Goal: Task Accomplishment & Management: Manage account settings

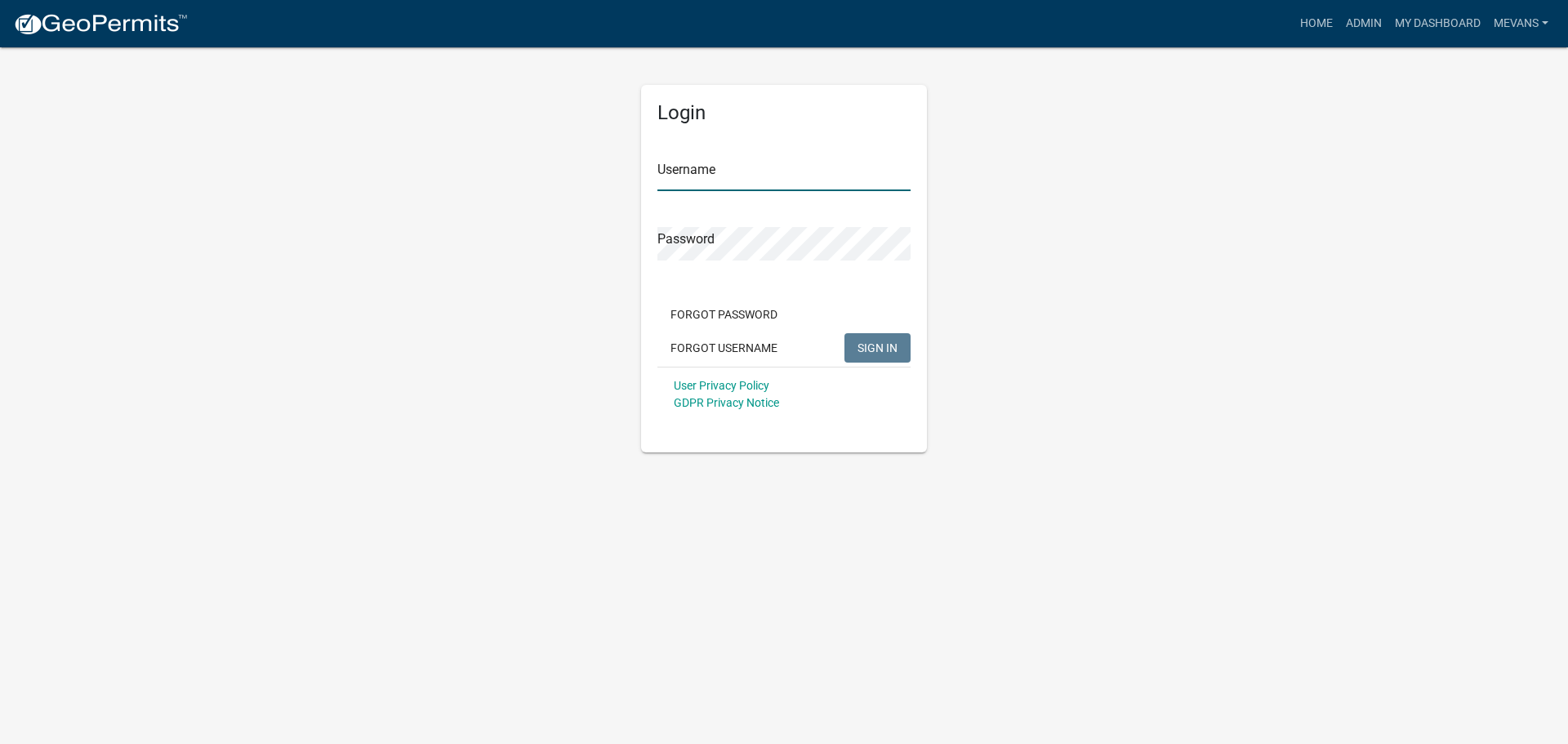
type input "Mevans"
click at [867, 350] on span "SIGN IN" at bounding box center [877, 347] width 40 height 13
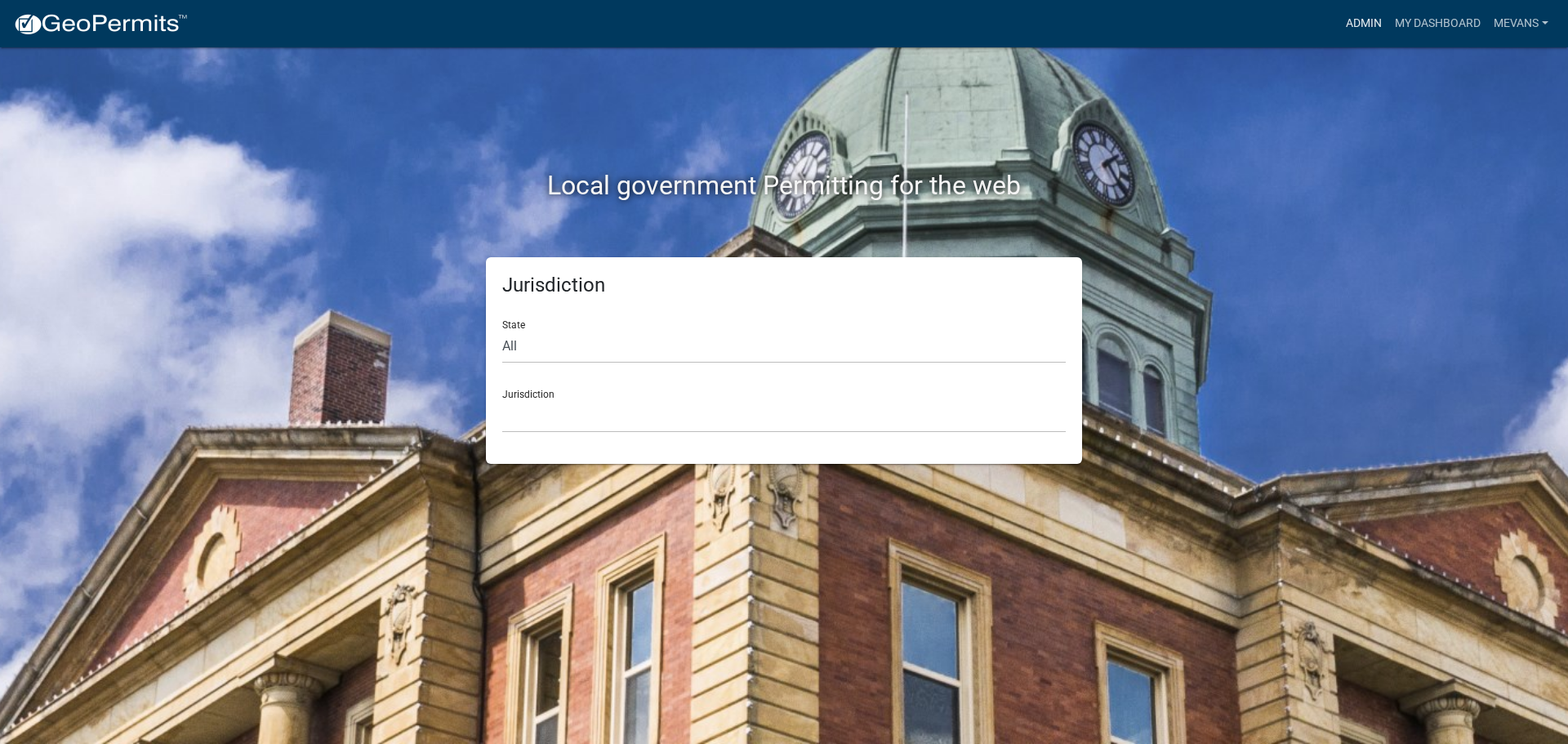
click at [1377, 17] on link "Admin" at bounding box center [1363, 23] width 49 height 31
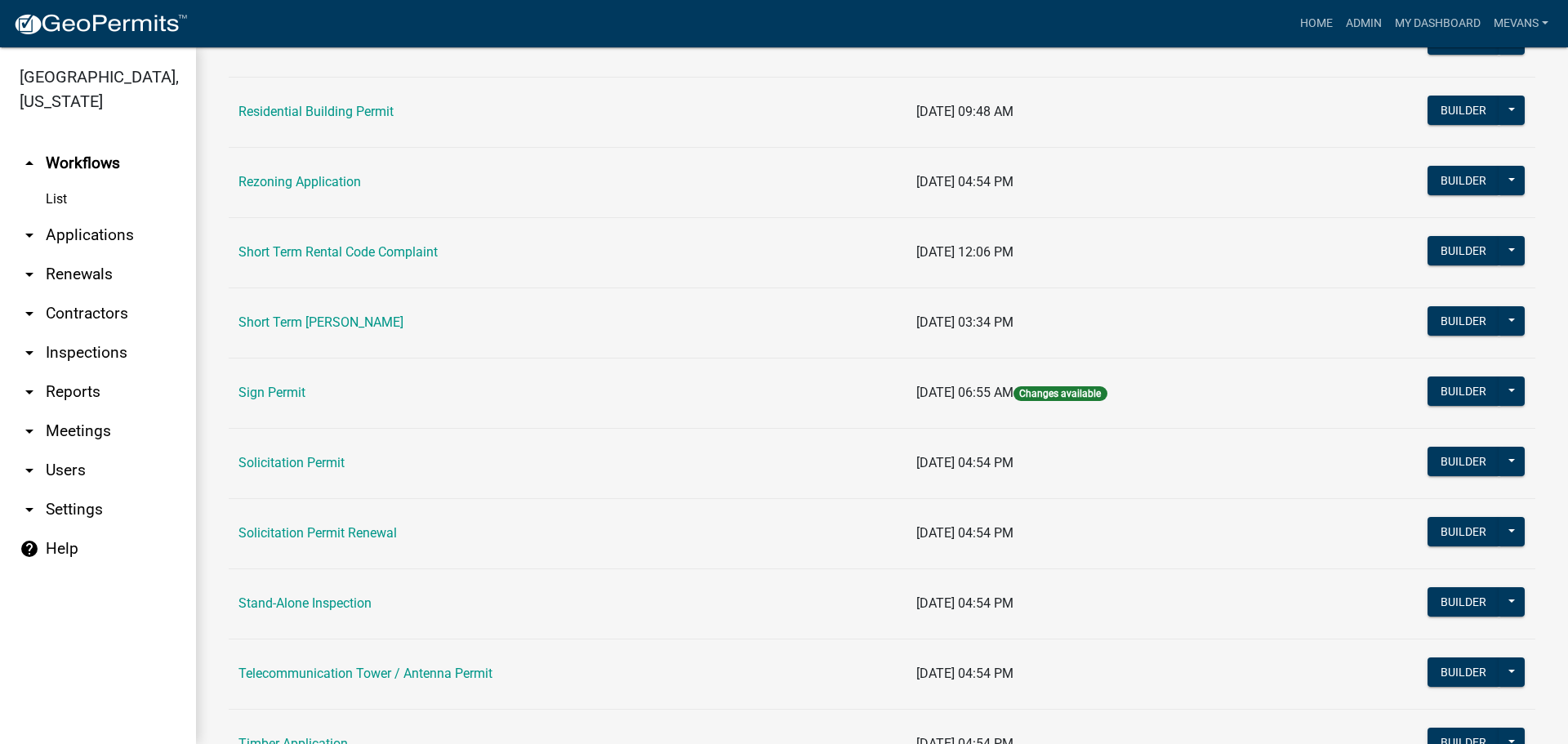
scroll to position [1960, 0]
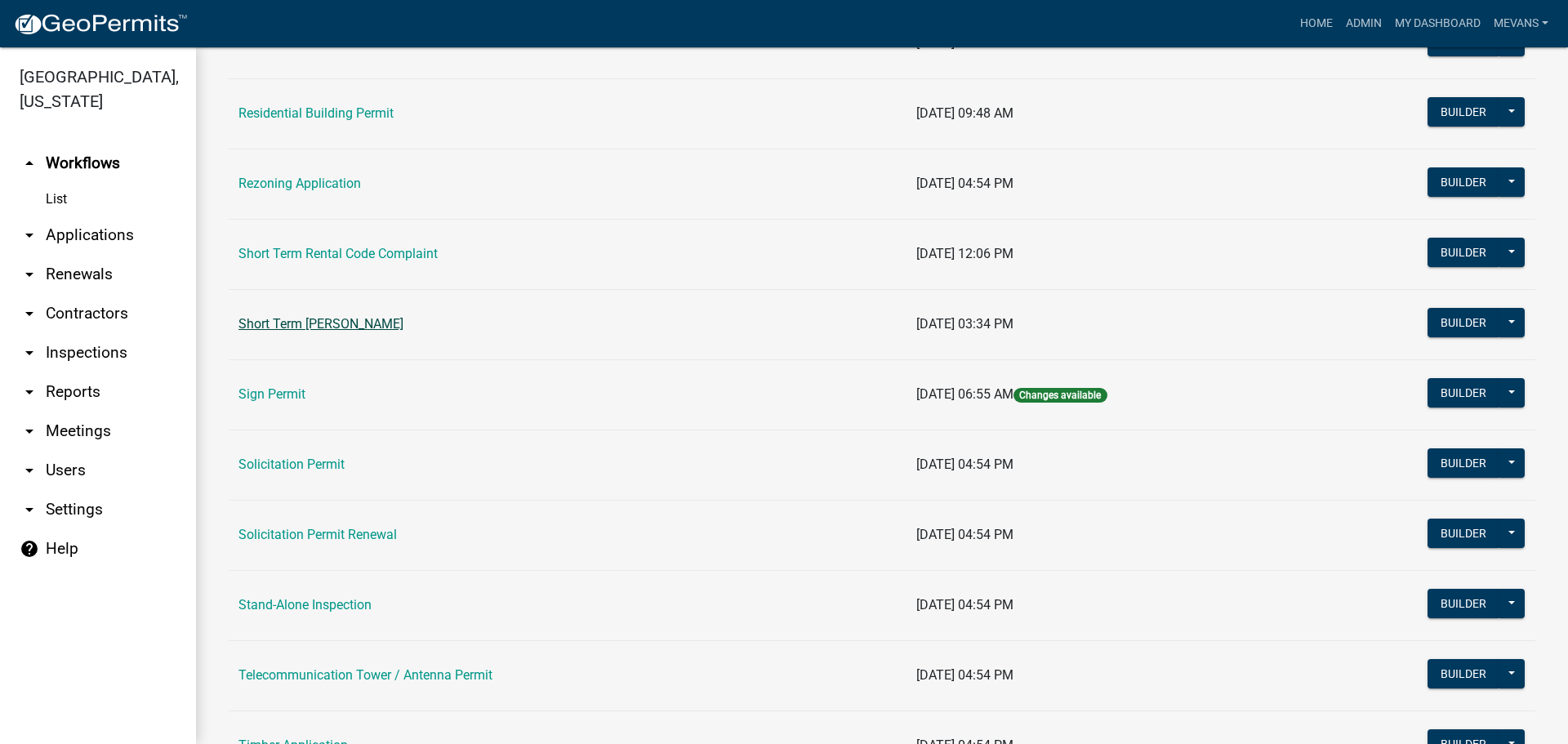
click at [340, 320] on link "Short Term [PERSON_NAME]" at bounding box center [321, 324] width 165 height 16
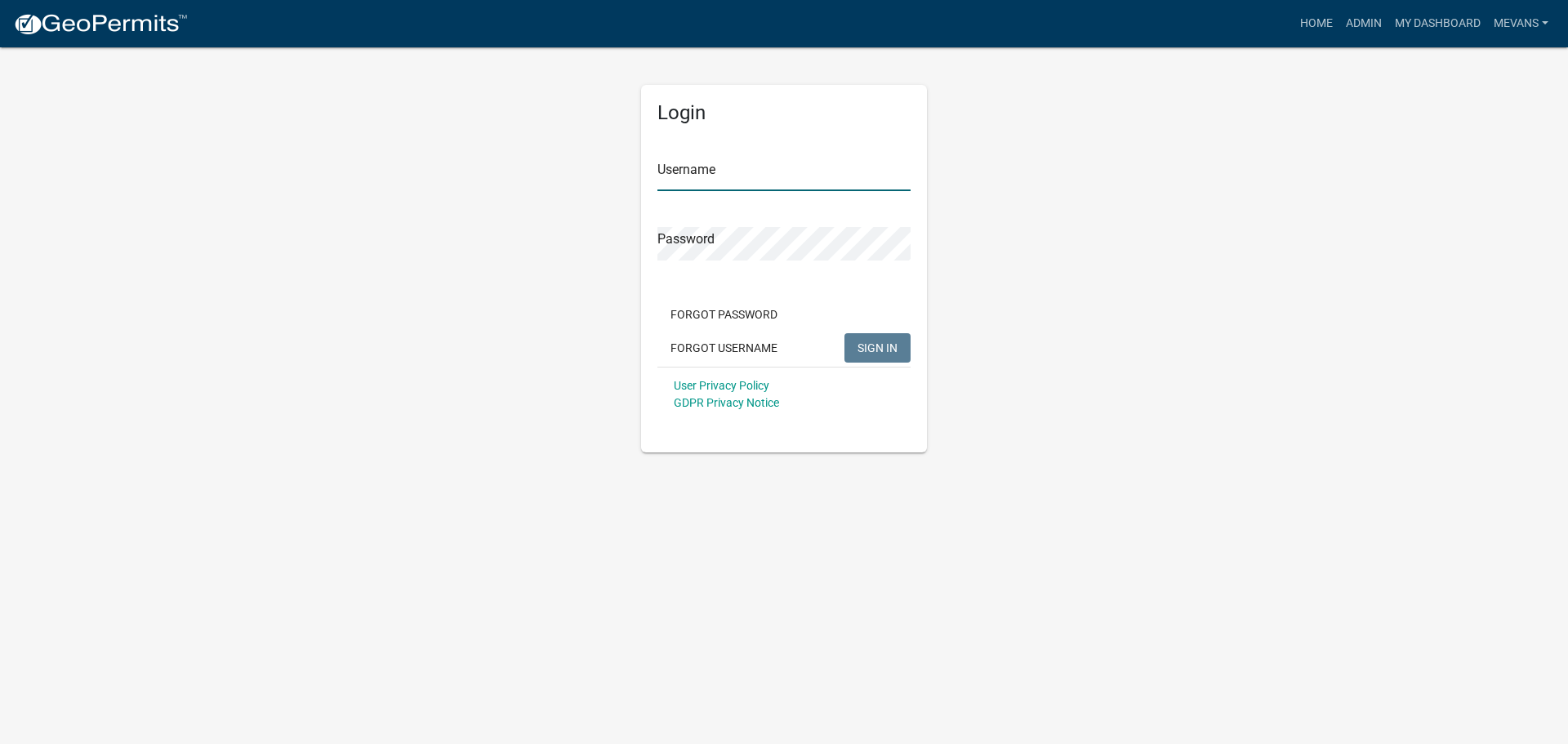
type input "Mevans"
click at [876, 341] on span "SIGN IN" at bounding box center [877, 347] width 40 height 13
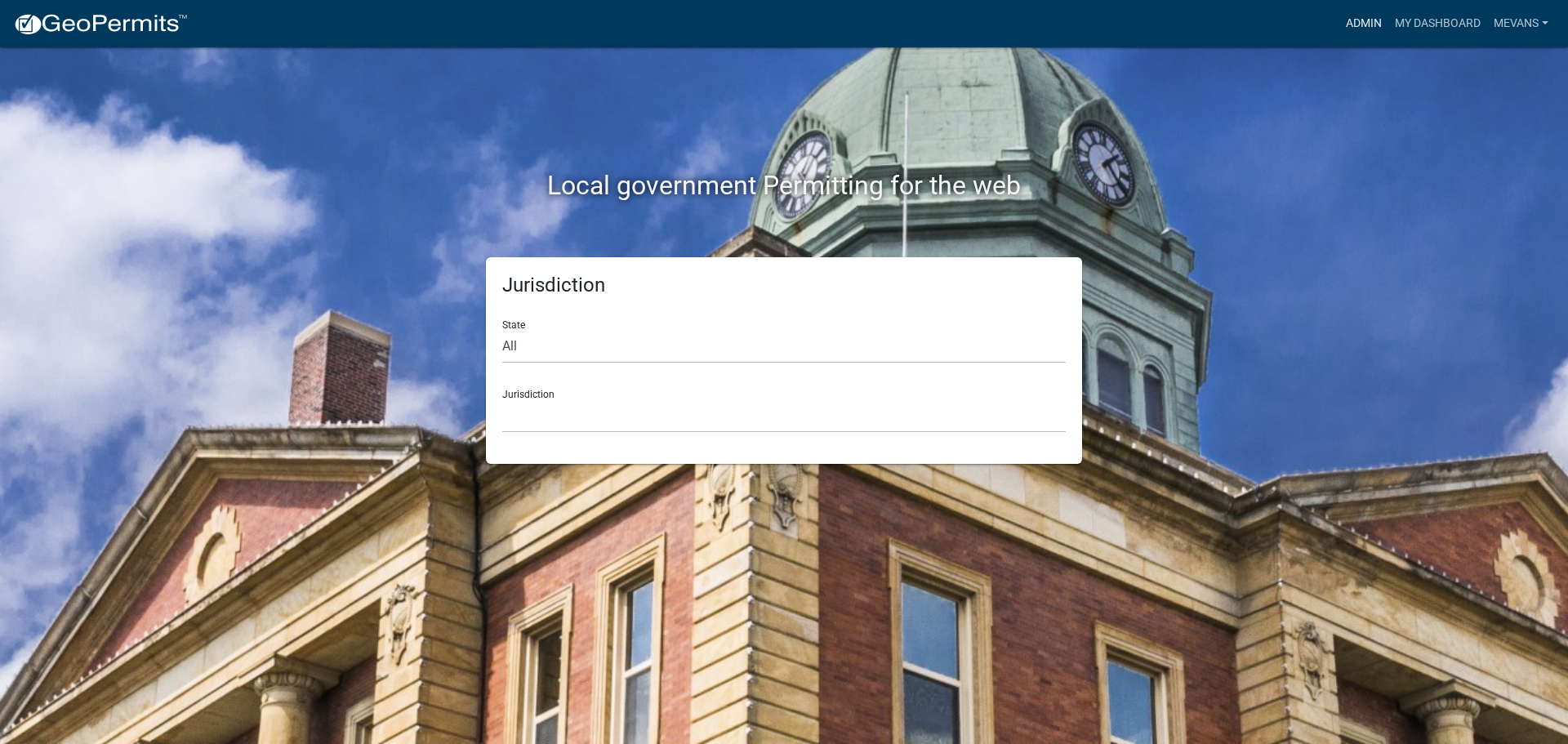
click at [1363, 13] on link "Admin" at bounding box center [1363, 23] width 49 height 31
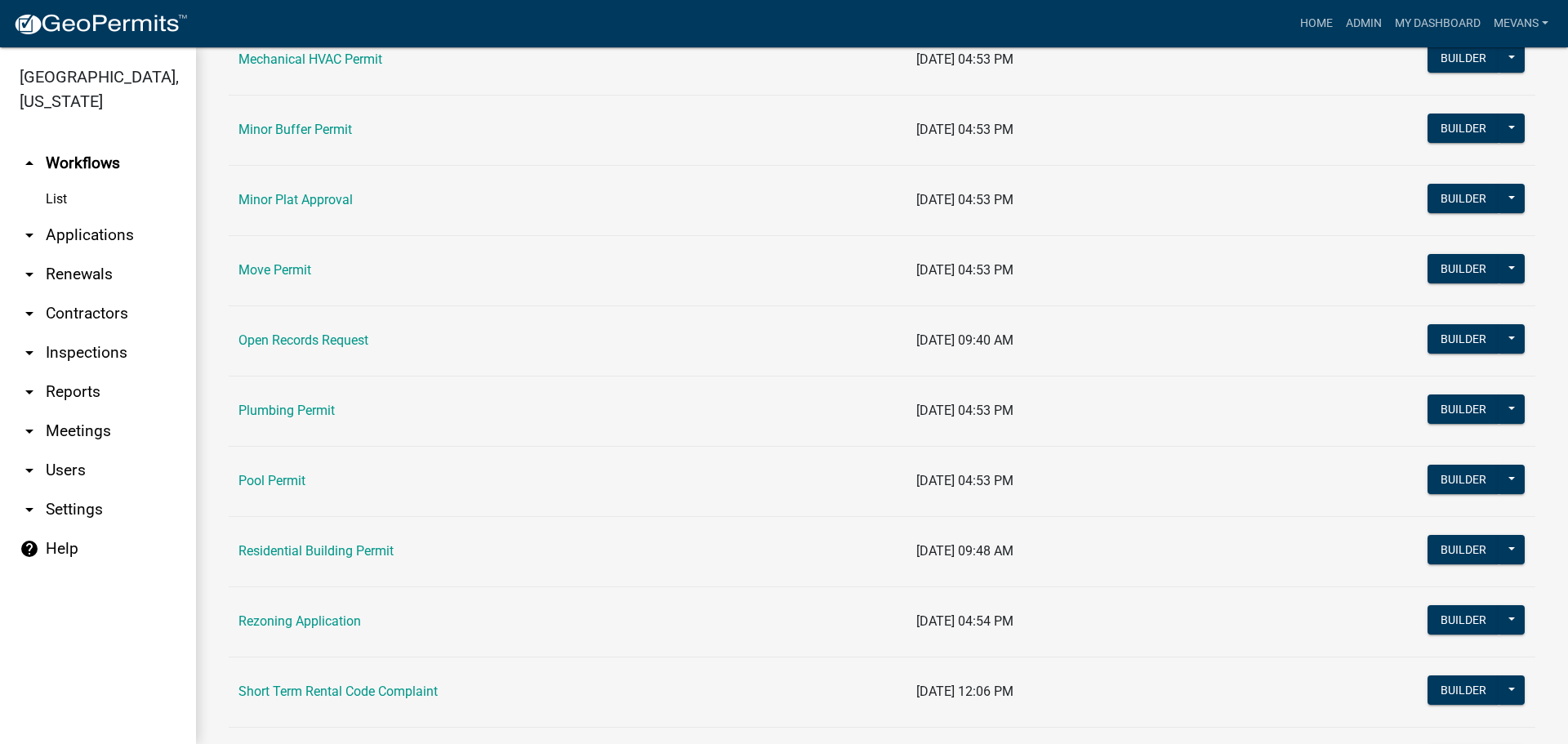
scroll to position [1878, 0]
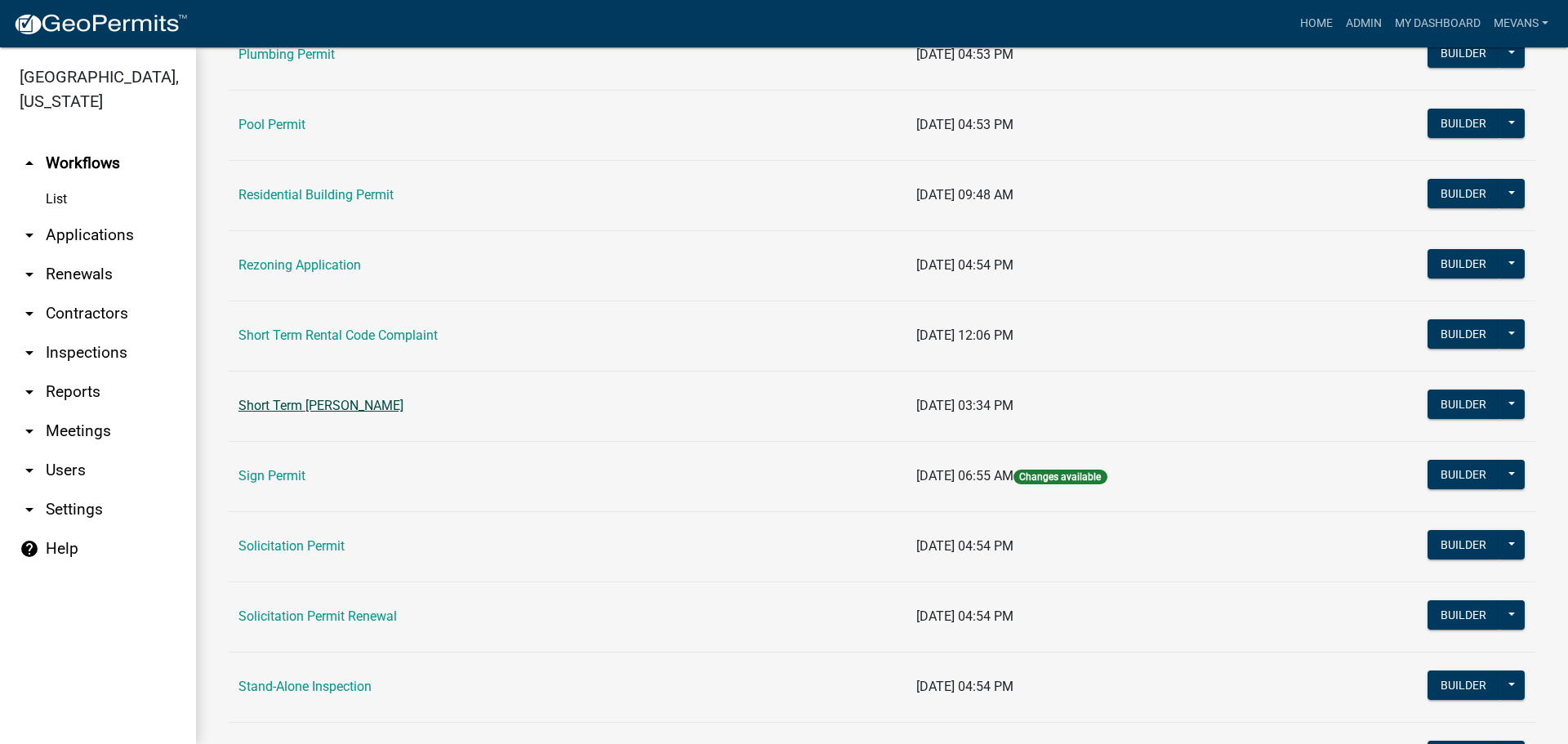
click at [374, 413] on link "Short Term [PERSON_NAME]" at bounding box center [321, 405] width 165 height 16
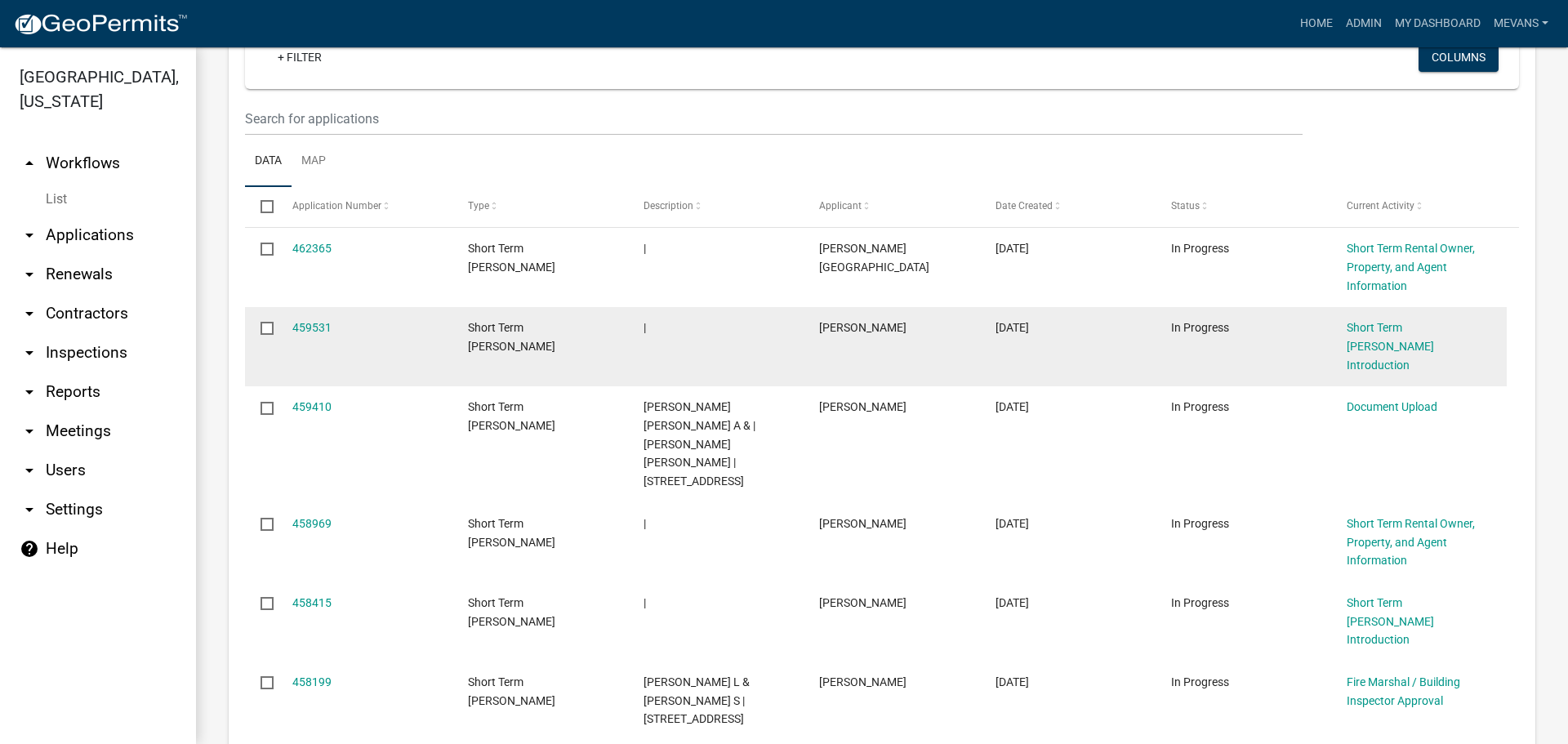
scroll to position [1331, 0]
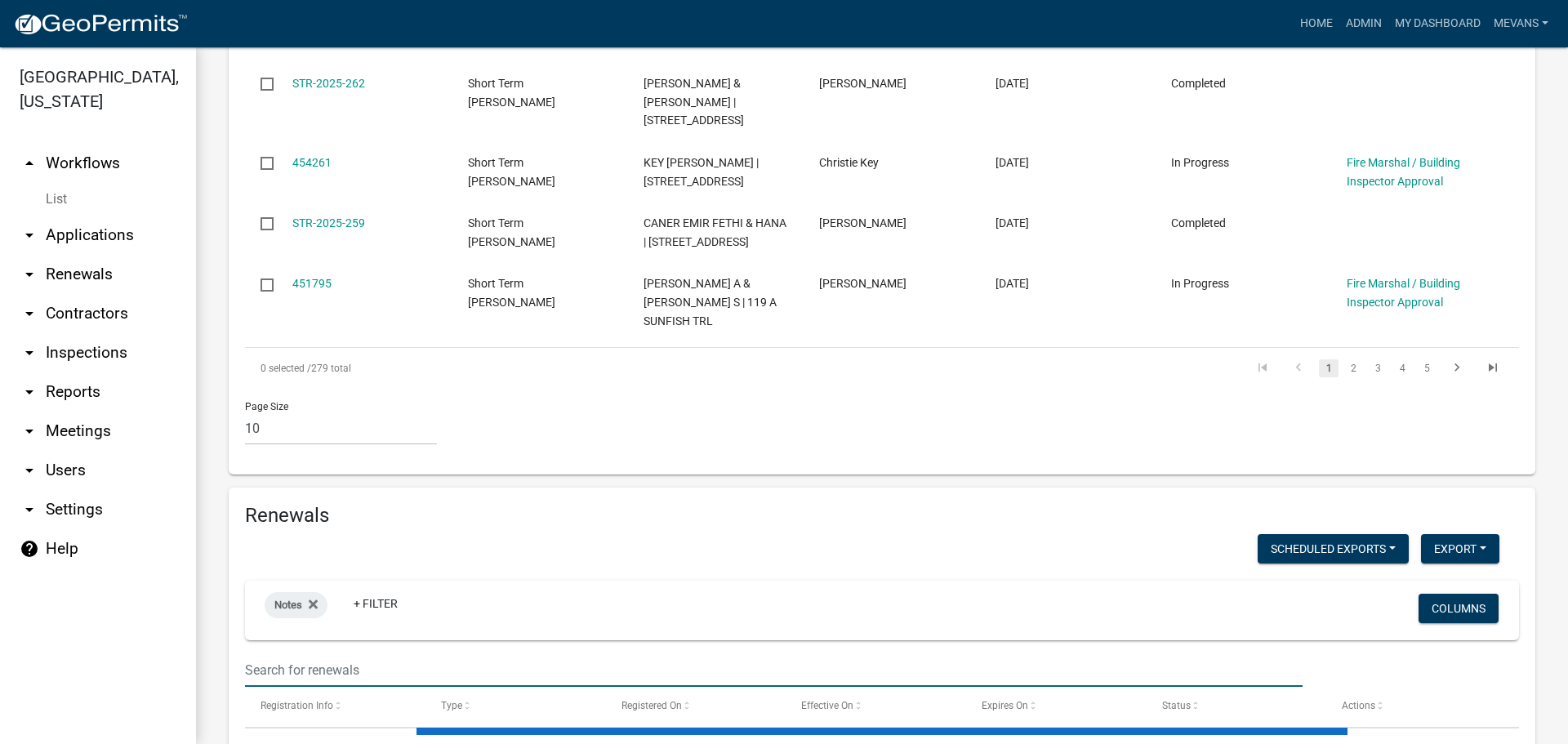
drag, startPoint x: 409, startPoint y: 591, endPoint x: 402, endPoint y: 582, distance: 11.4
click at [409, 654] on input "text" at bounding box center [774, 670] width 1058 height 33
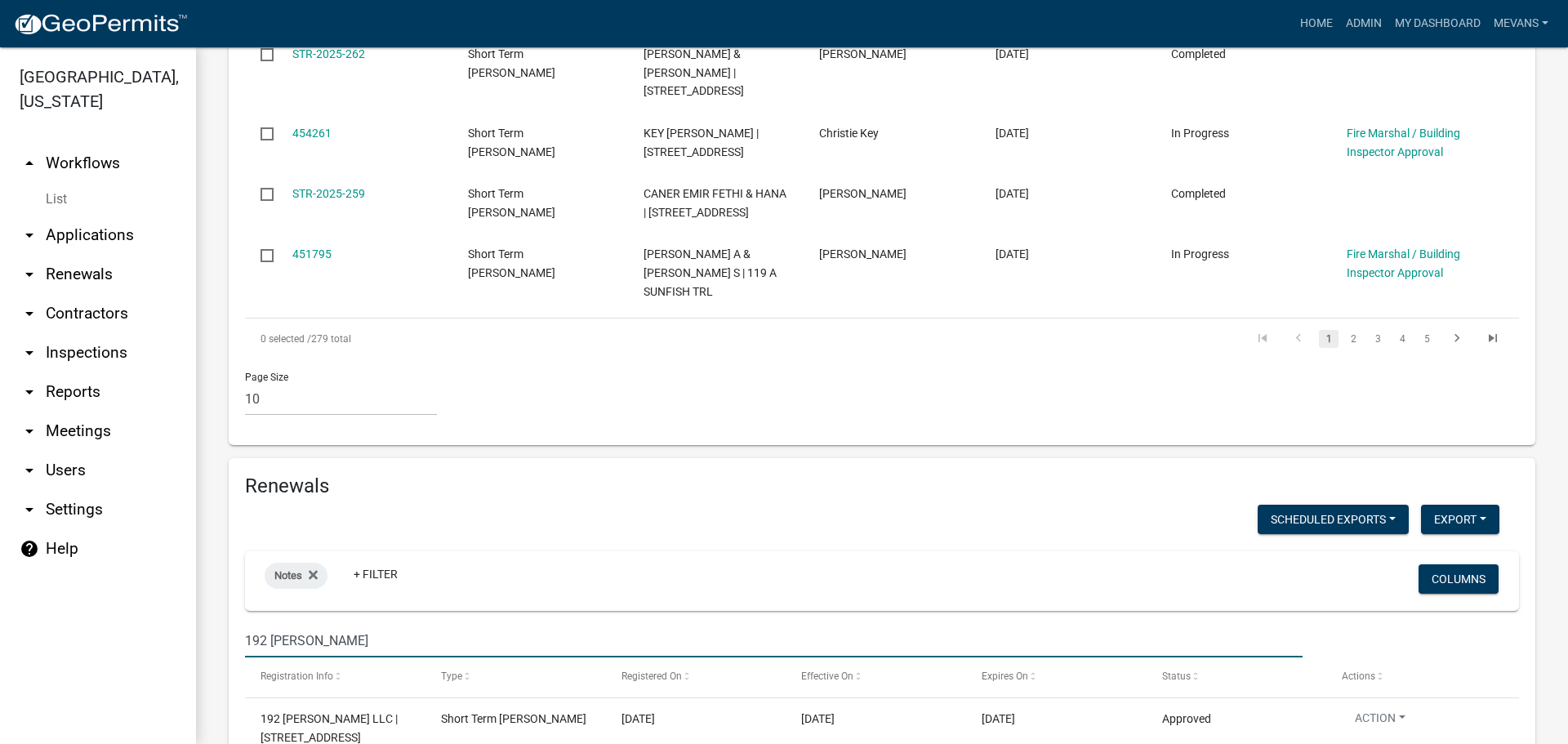
scroll to position [1413, 0]
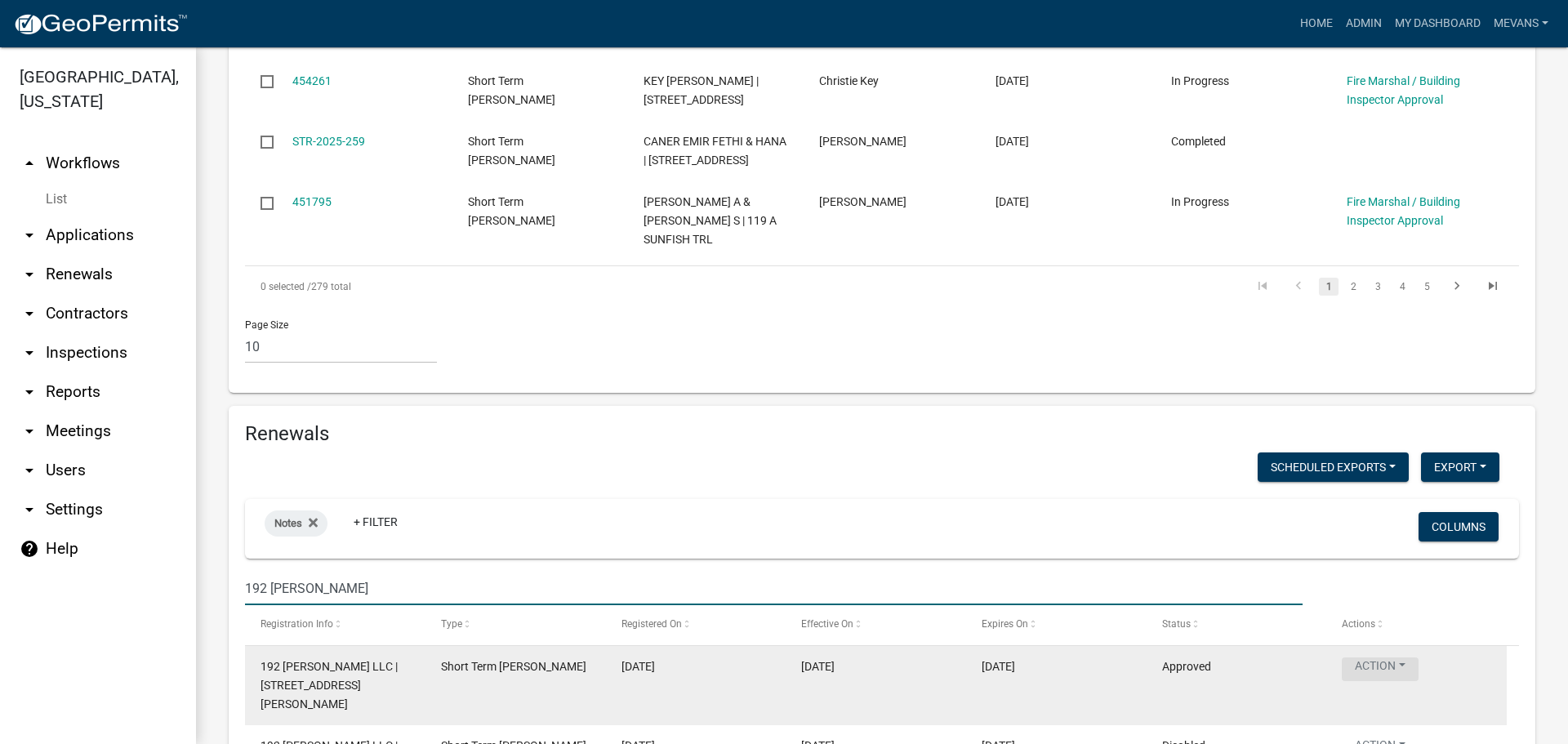
type input "192 jackson"
click at [1364, 658] on button "Action" at bounding box center [1380, 669] width 77 height 24
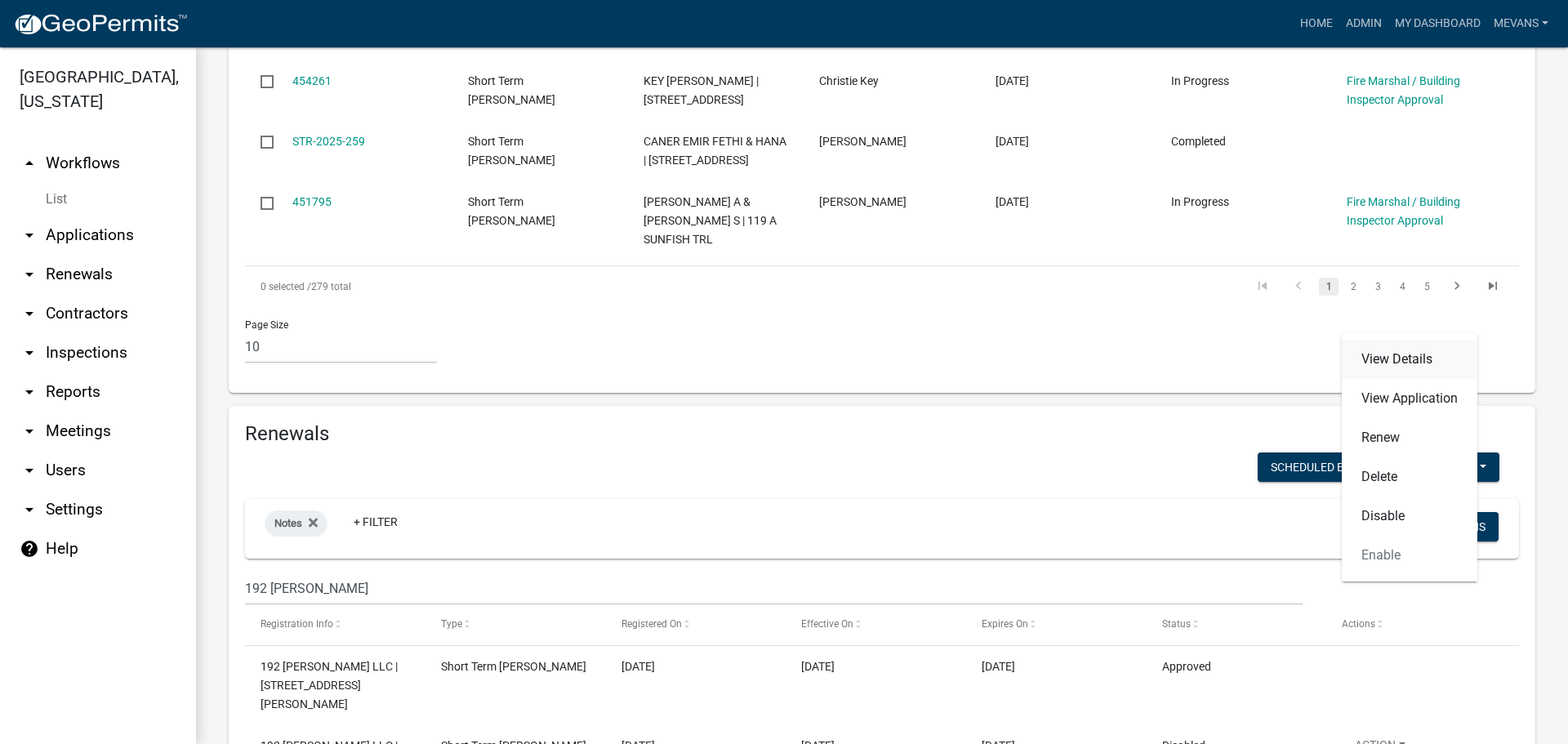
click at [1388, 358] on link "View Details" at bounding box center [1410, 359] width 136 height 39
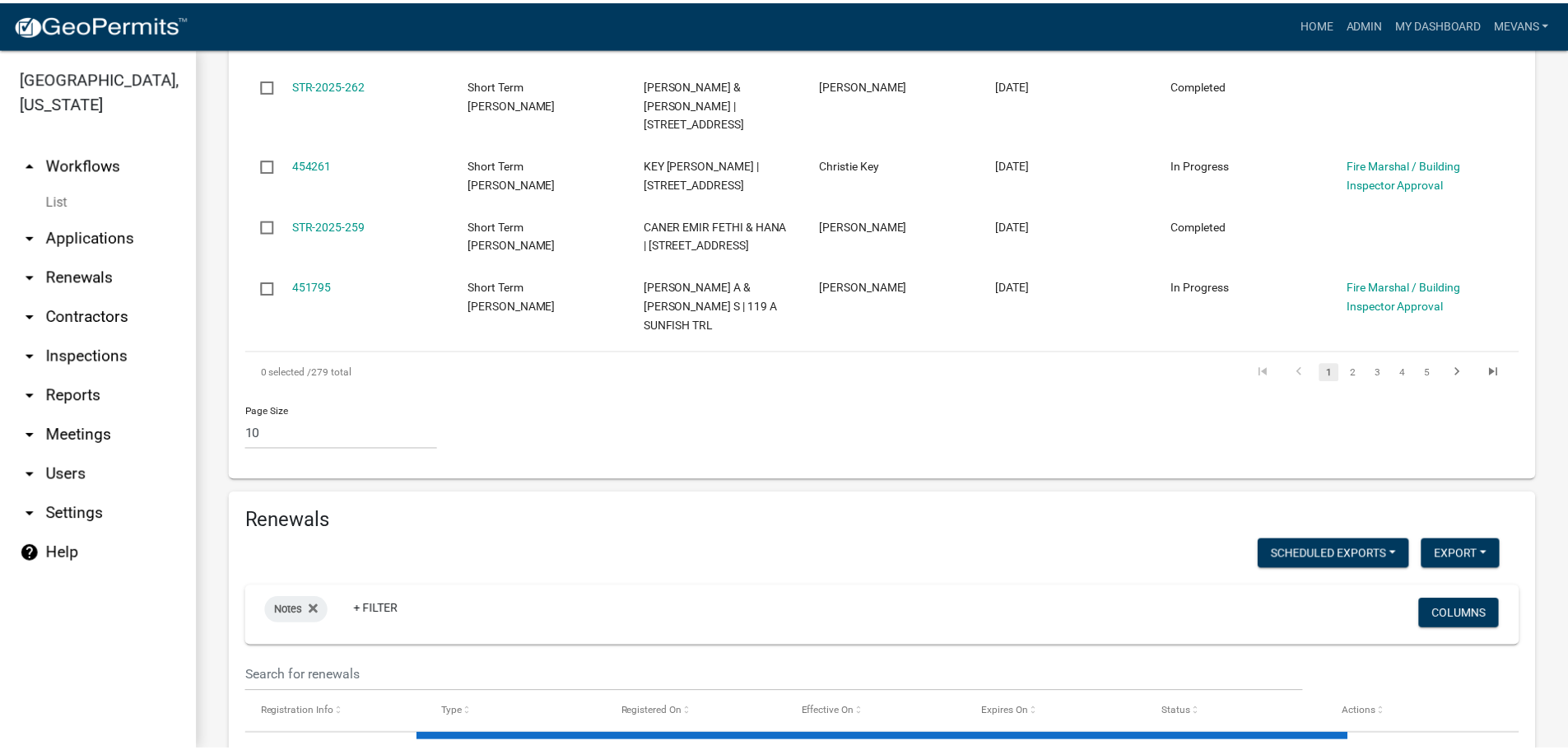
scroll to position [1342, 0]
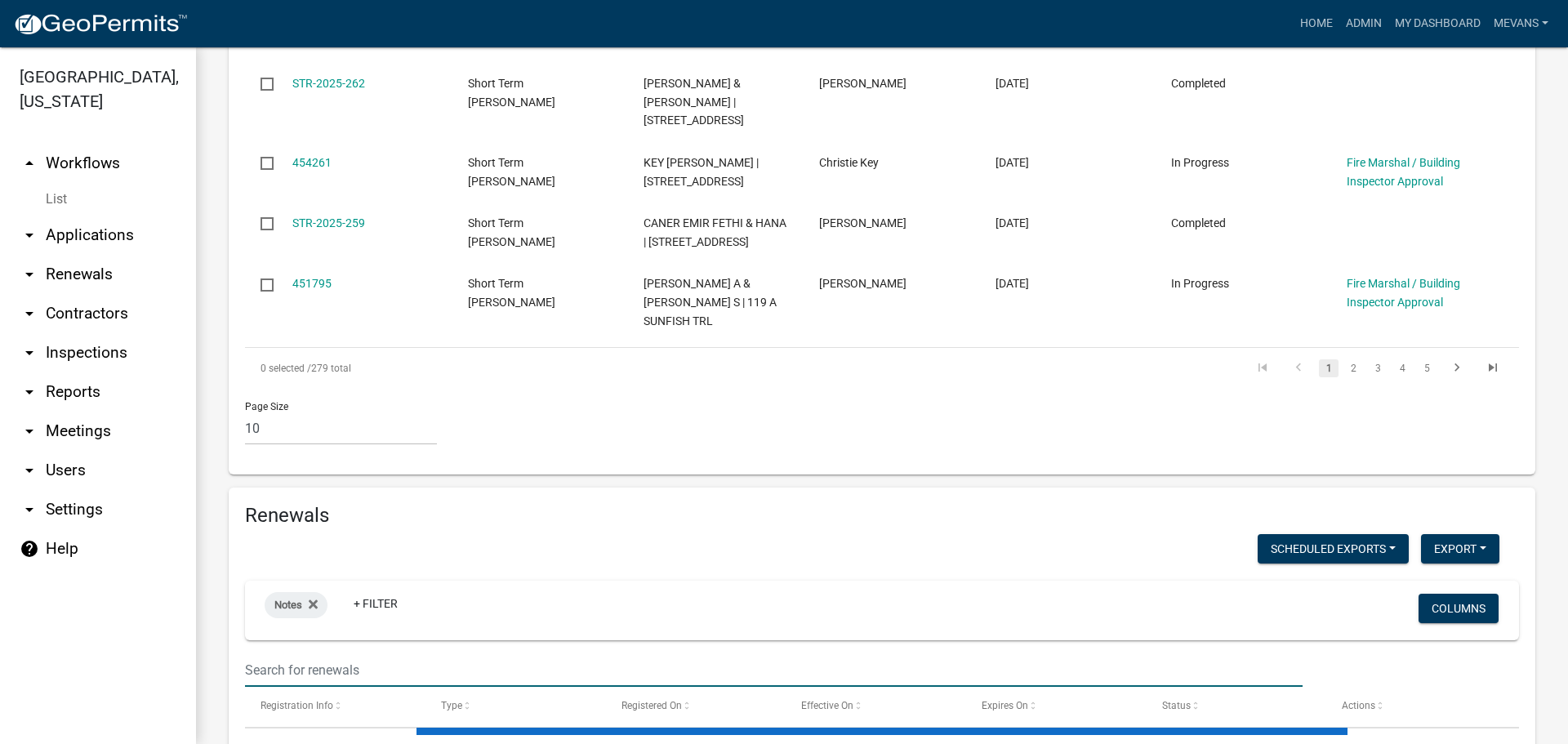
click at [366, 654] on input "text" at bounding box center [774, 670] width 1058 height 33
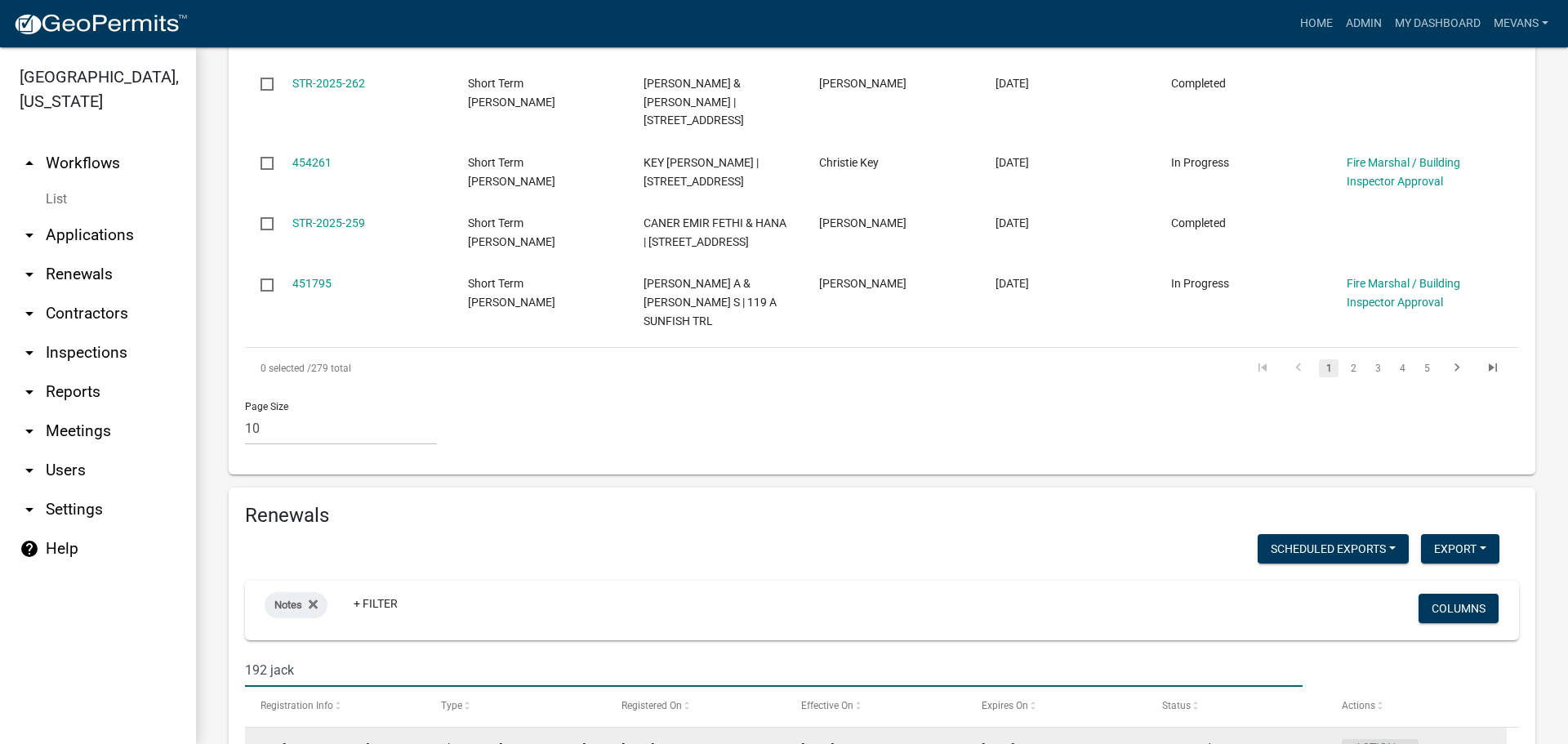
type input "192 jack"
click at [1396, 739] on button "Action" at bounding box center [1380, 751] width 77 height 24
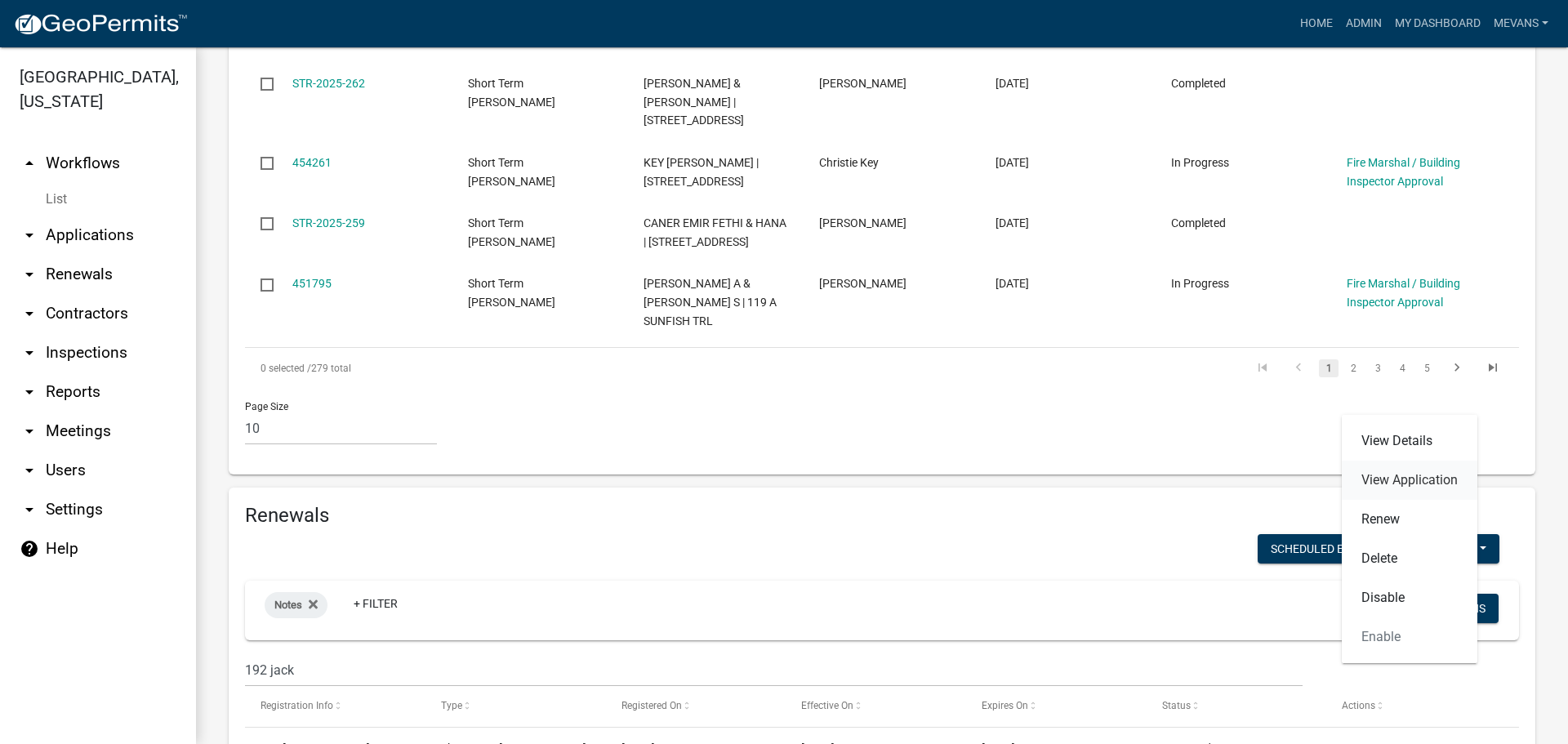
click at [1405, 471] on link "View Application" at bounding box center [1410, 480] width 136 height 39
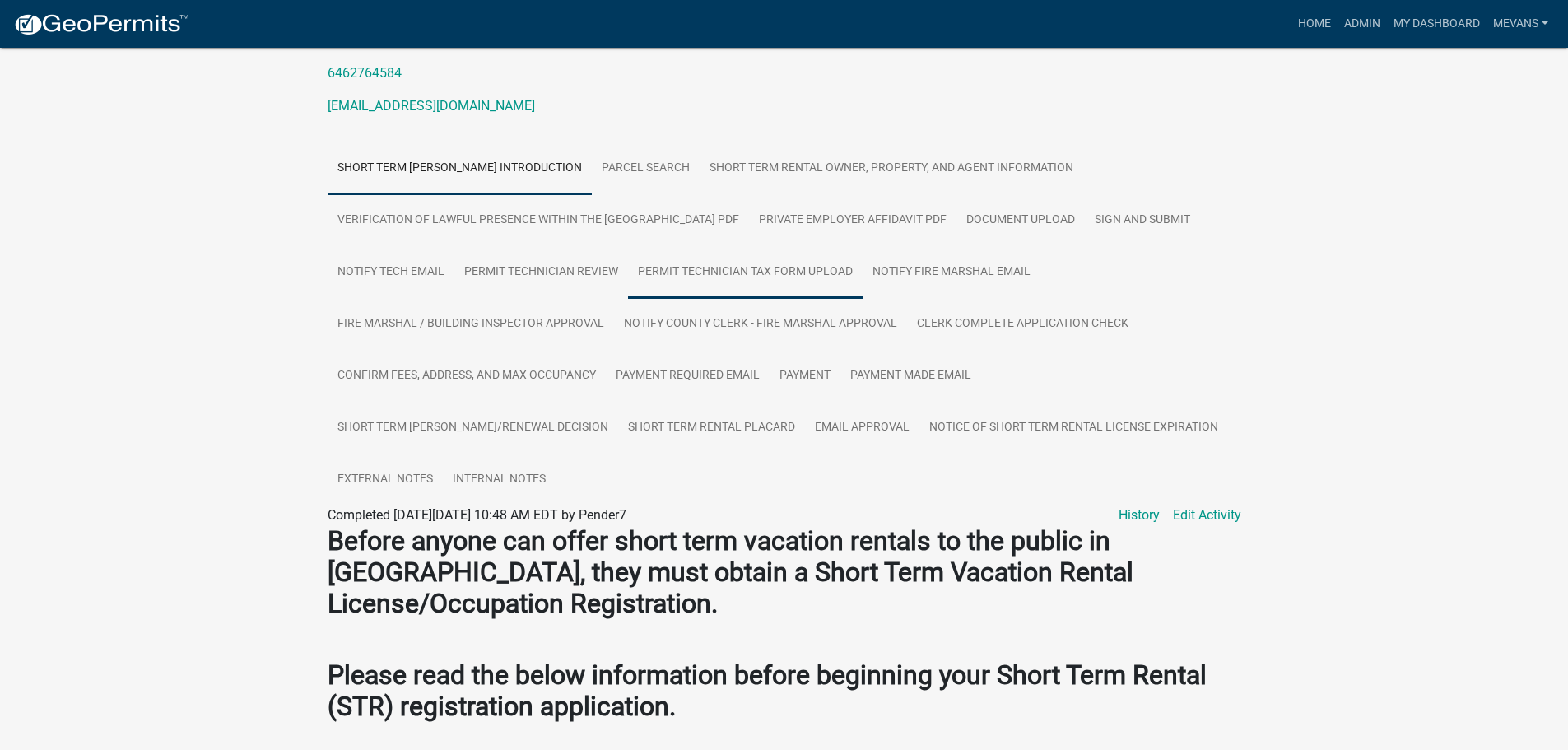
scroll to position [165, 0]
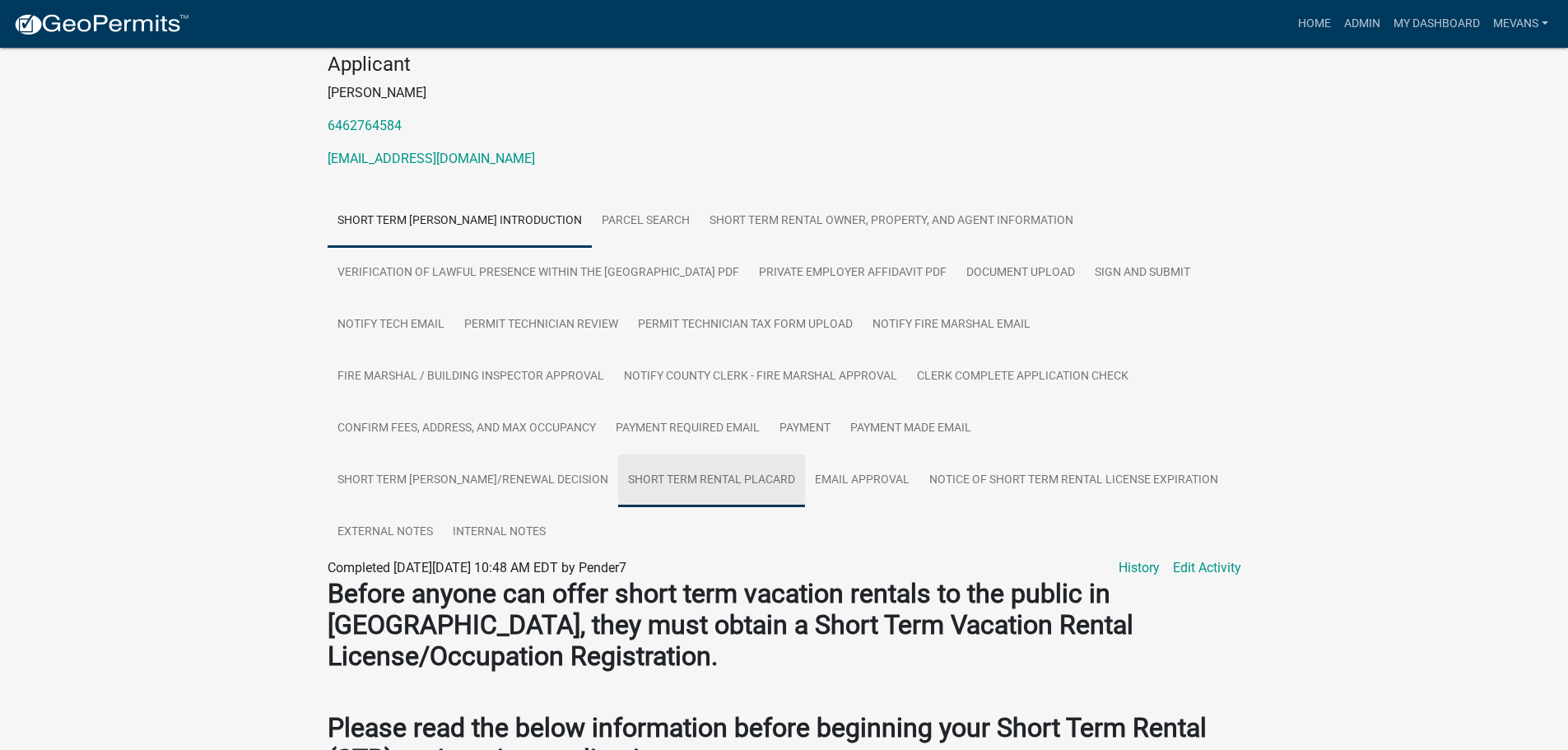
click at [720, 481] on link "Short Term Rental Placard" at bounding box center [711, 480] width 187 height 53
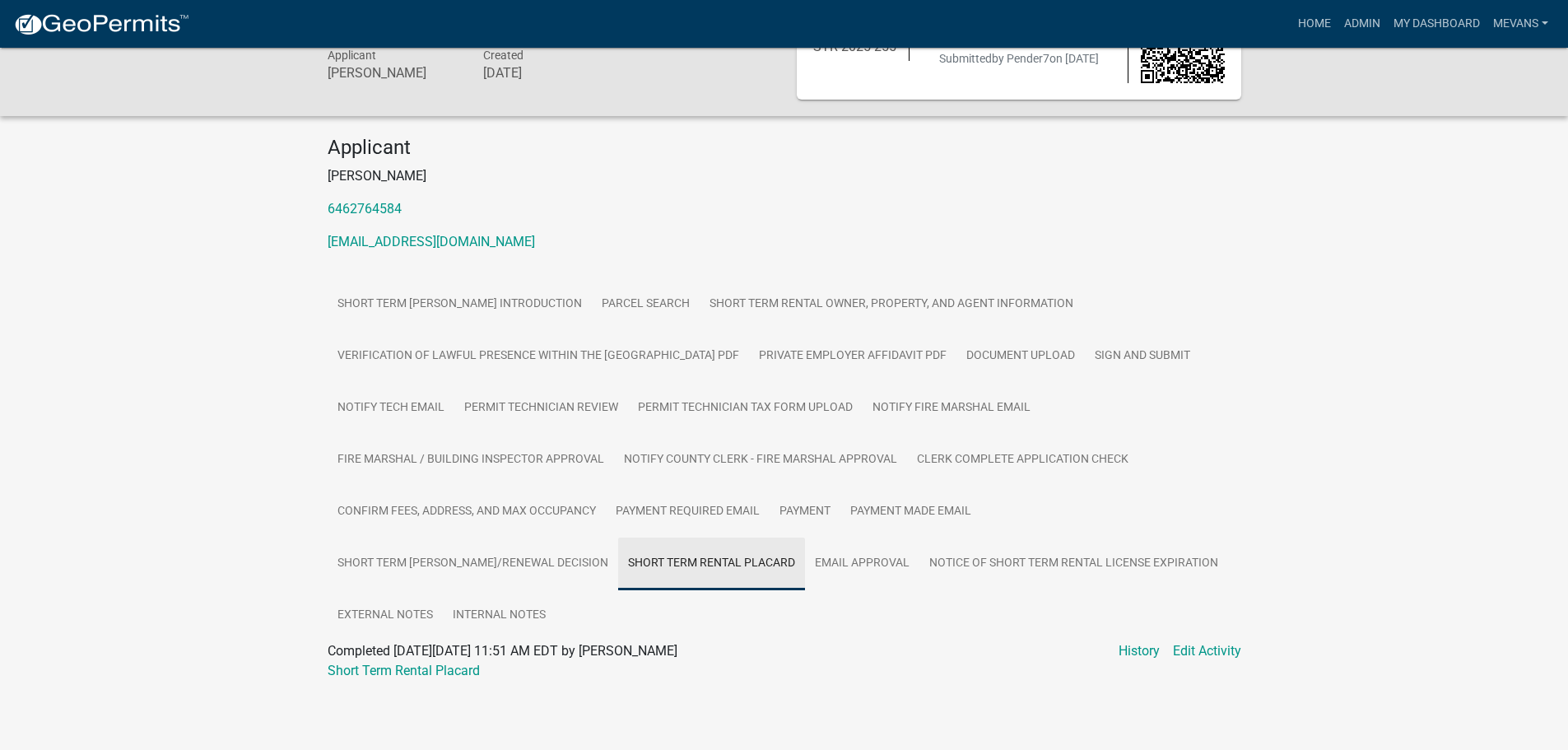
scroll to position [82, 0]
click at [416, 664] on link "Short Term Rental Placard" at bounding box center [403, 671] width 152 height 16
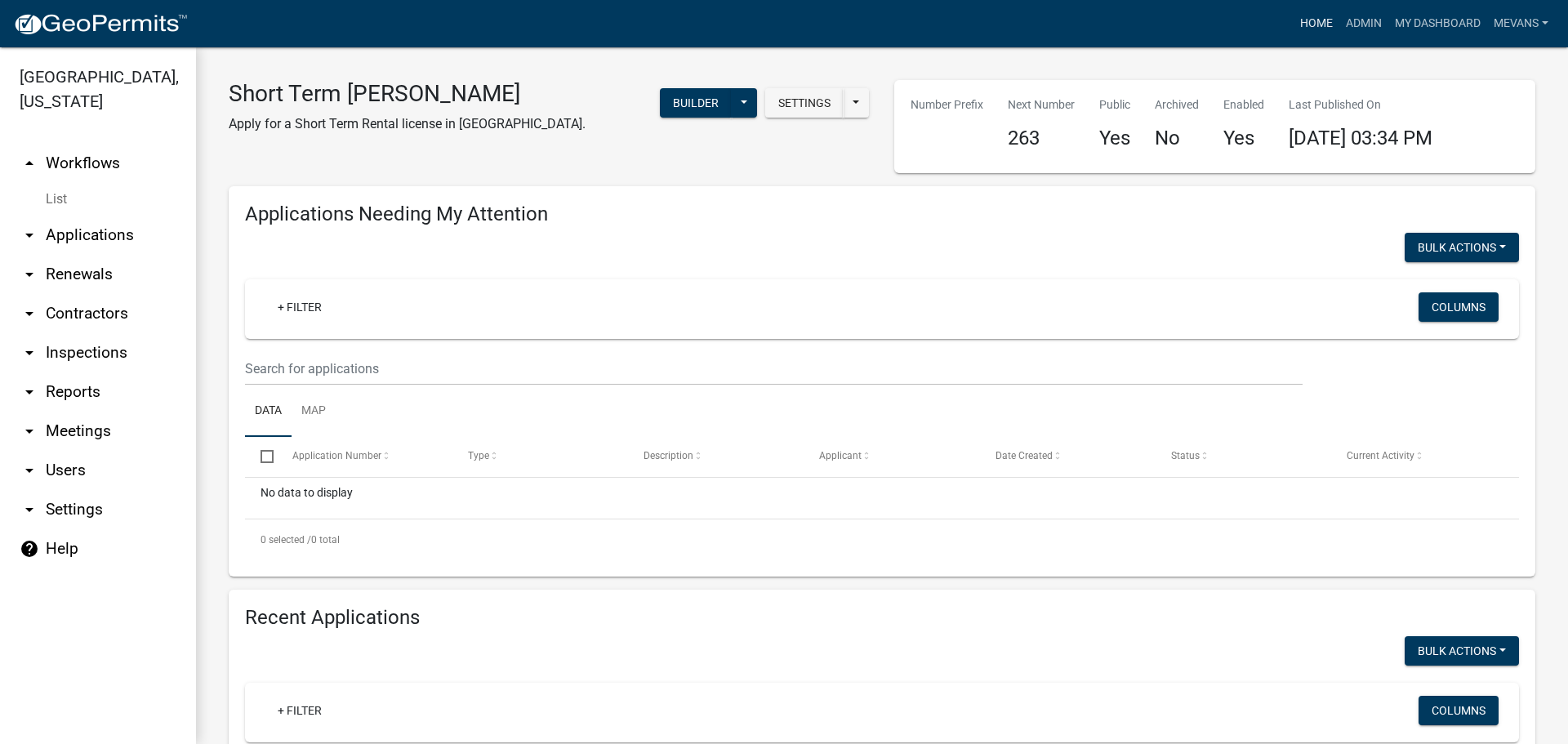
click at [1299, 21] on link "Home" at bounding box center [1315, 23] width 46 height 31
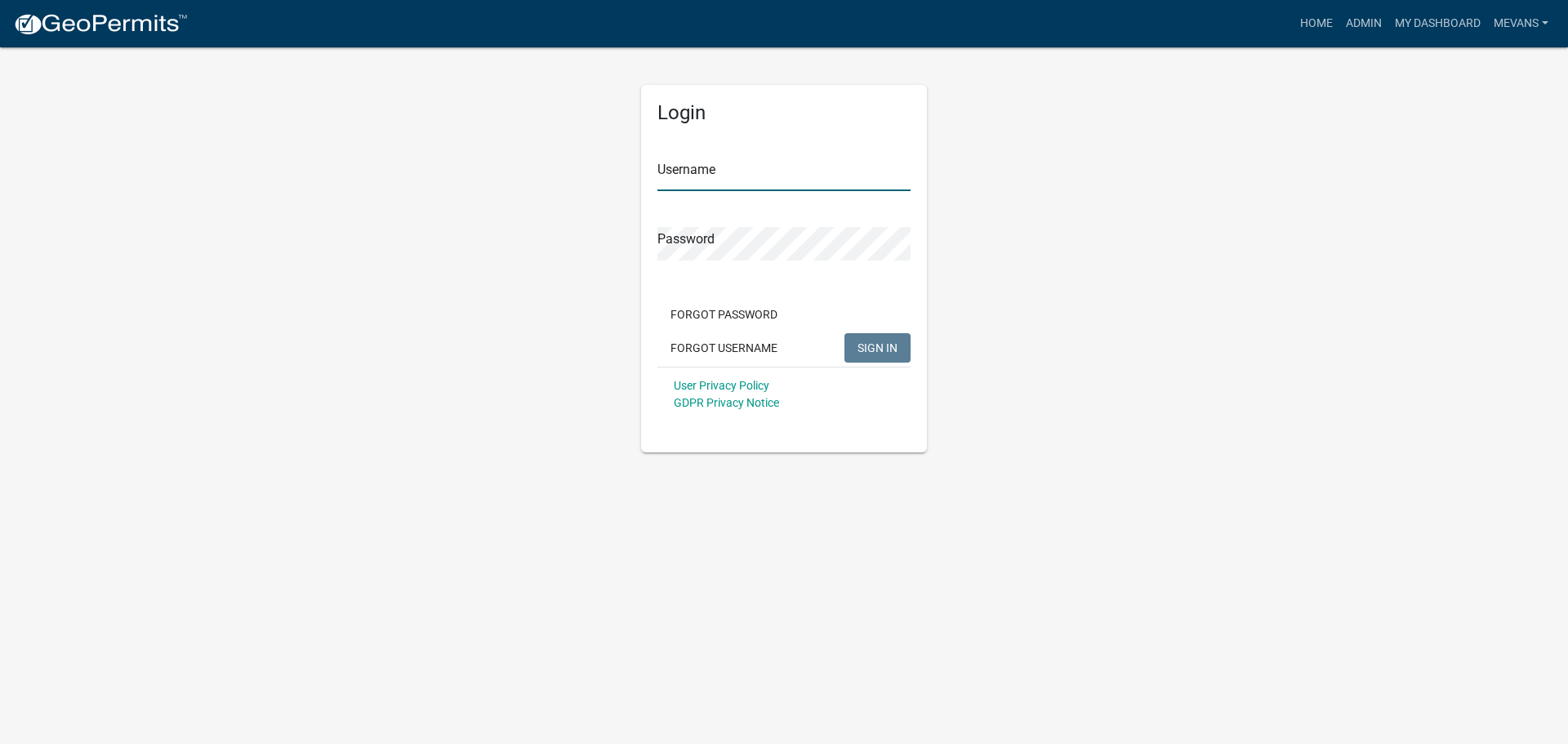
type input "Mevans"
click at [854, 343] on button "SIGN IN" at bounding box center [877, 347] width 66 height 29
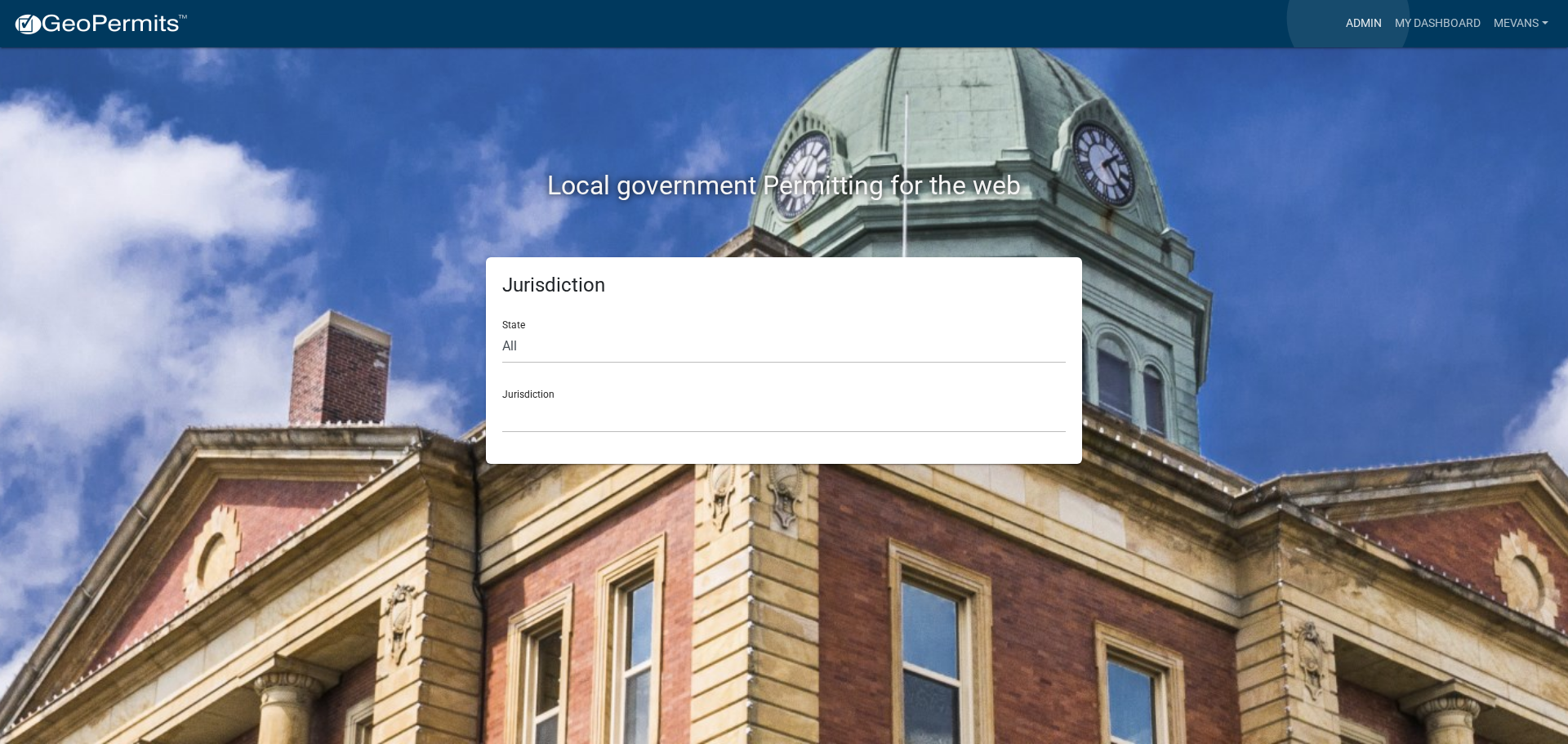
click at [1348, 18] on link "Admin" at bounding box center [1363, 23] width 49 height 31
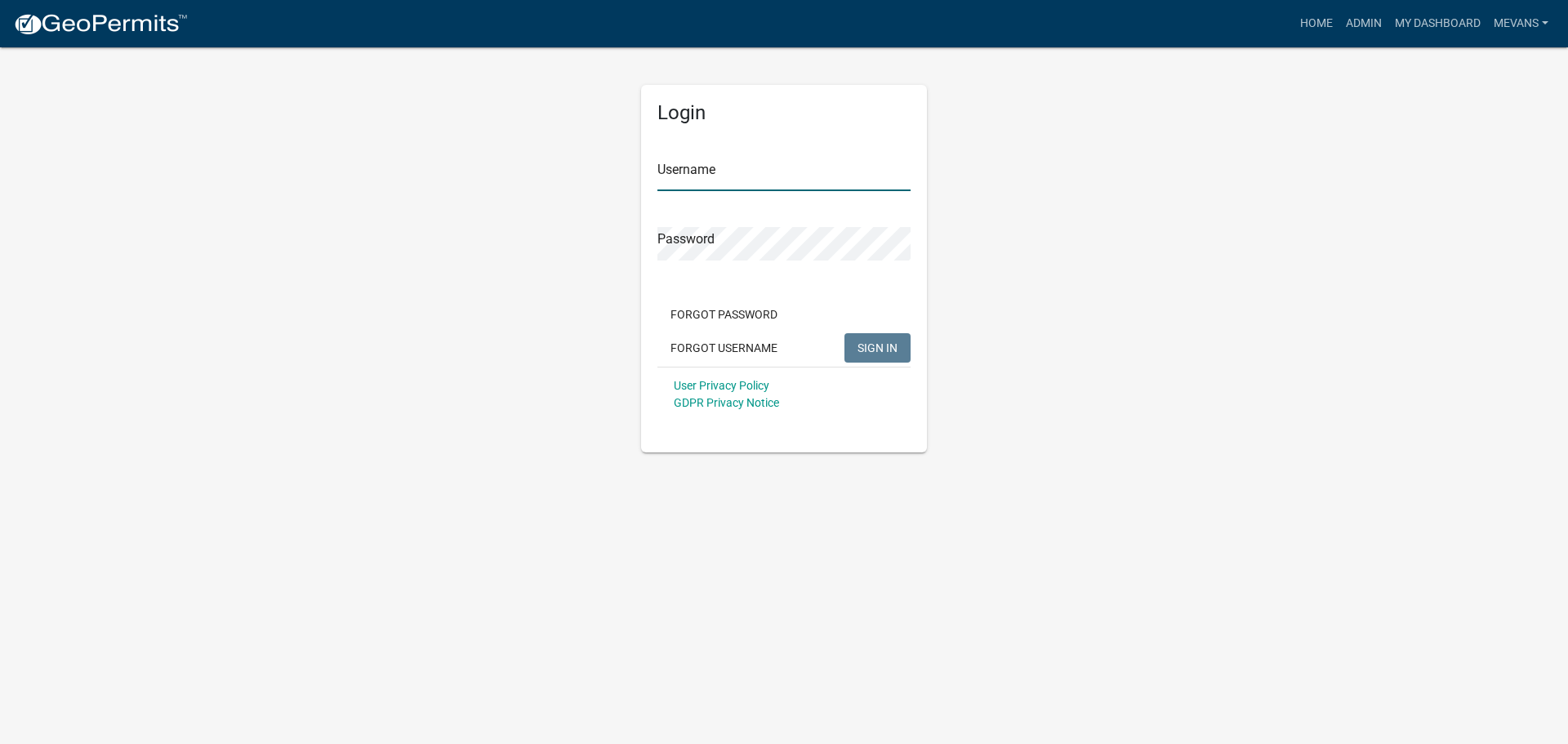
type input "Mevans"
click at [868, 341] on span "SIGN IN" at bounding box center [877, 347] width 40 height 13
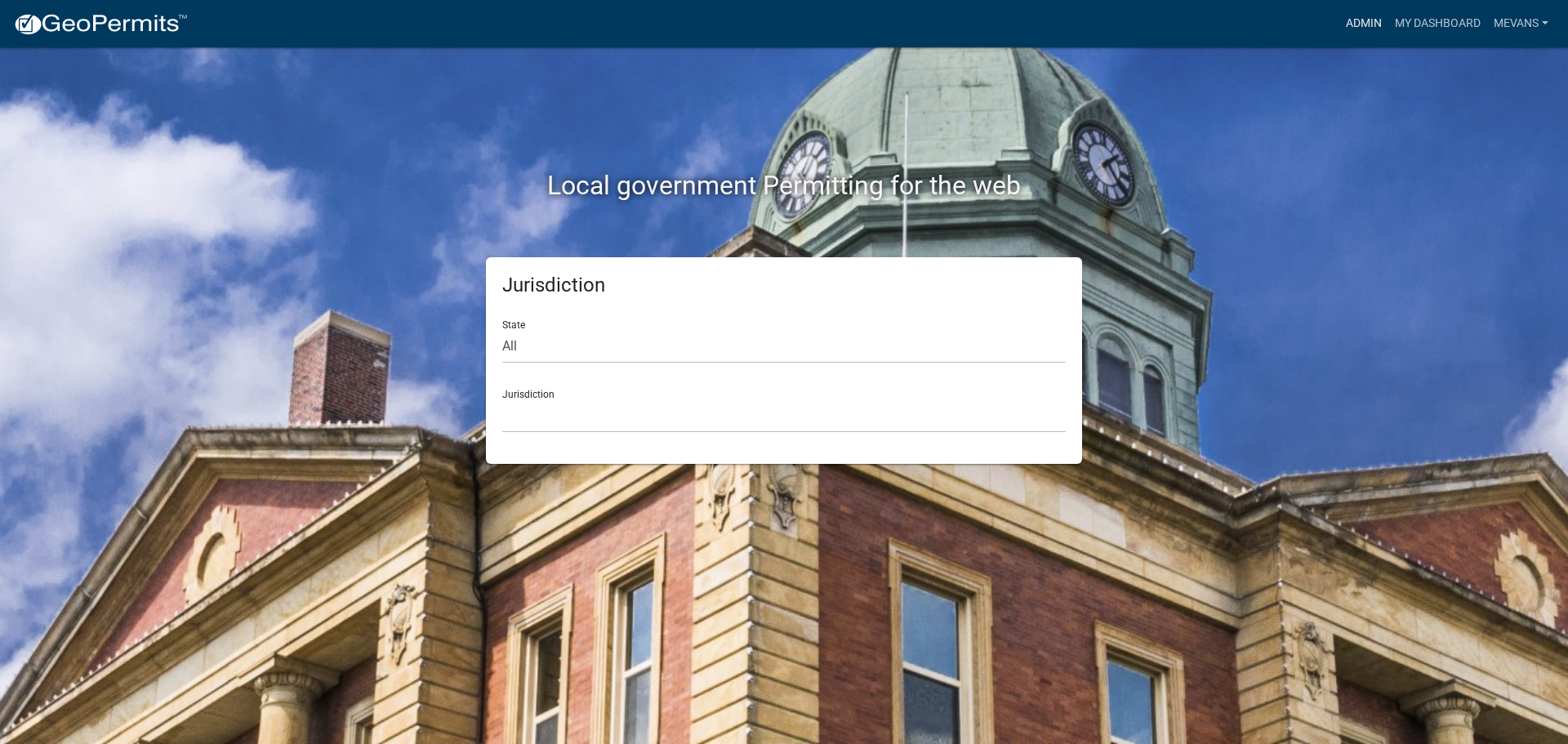
click at [1375, 21] on link "Admin" at bounding box center [1363, 23] width 49 height 31
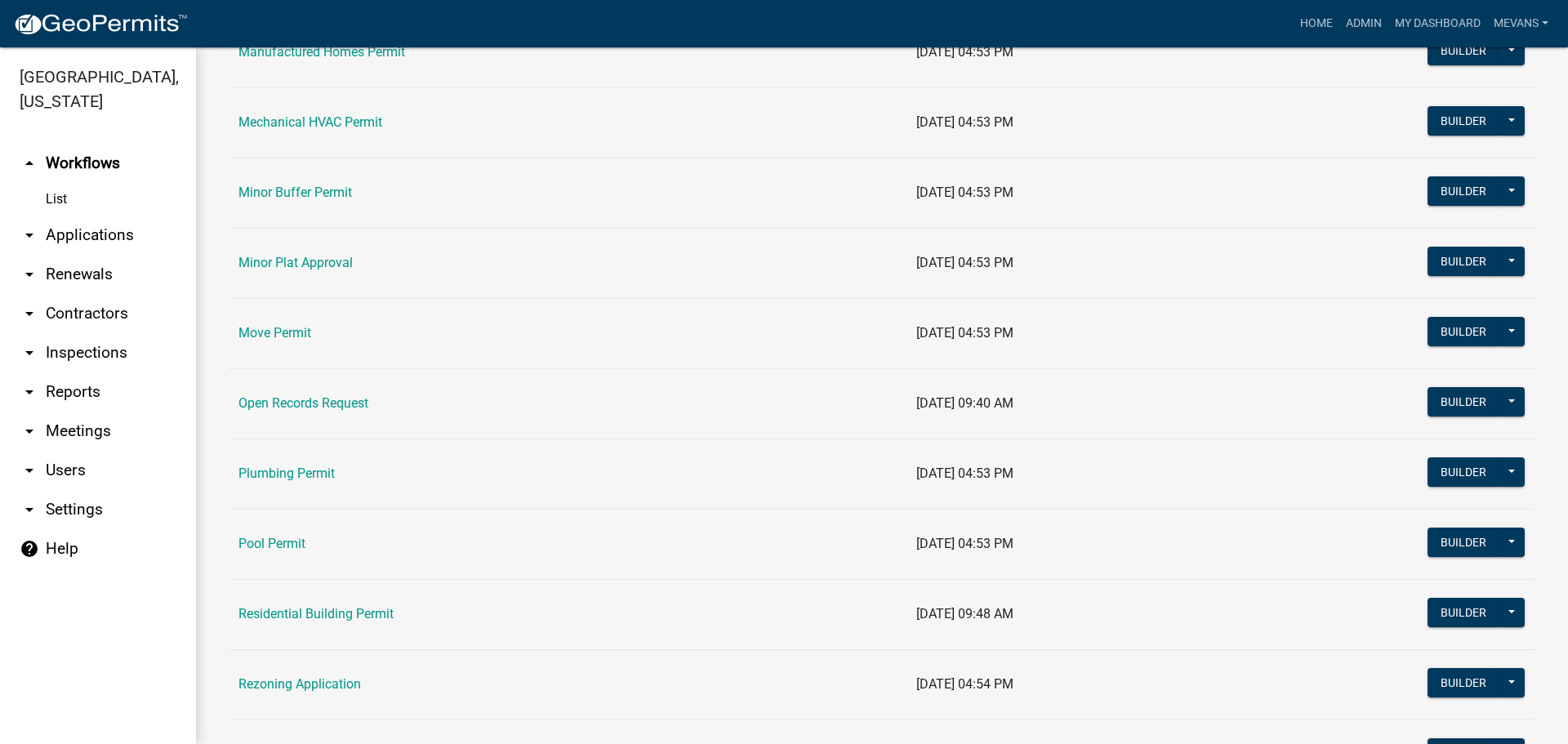
scroll to position [1634, 0]
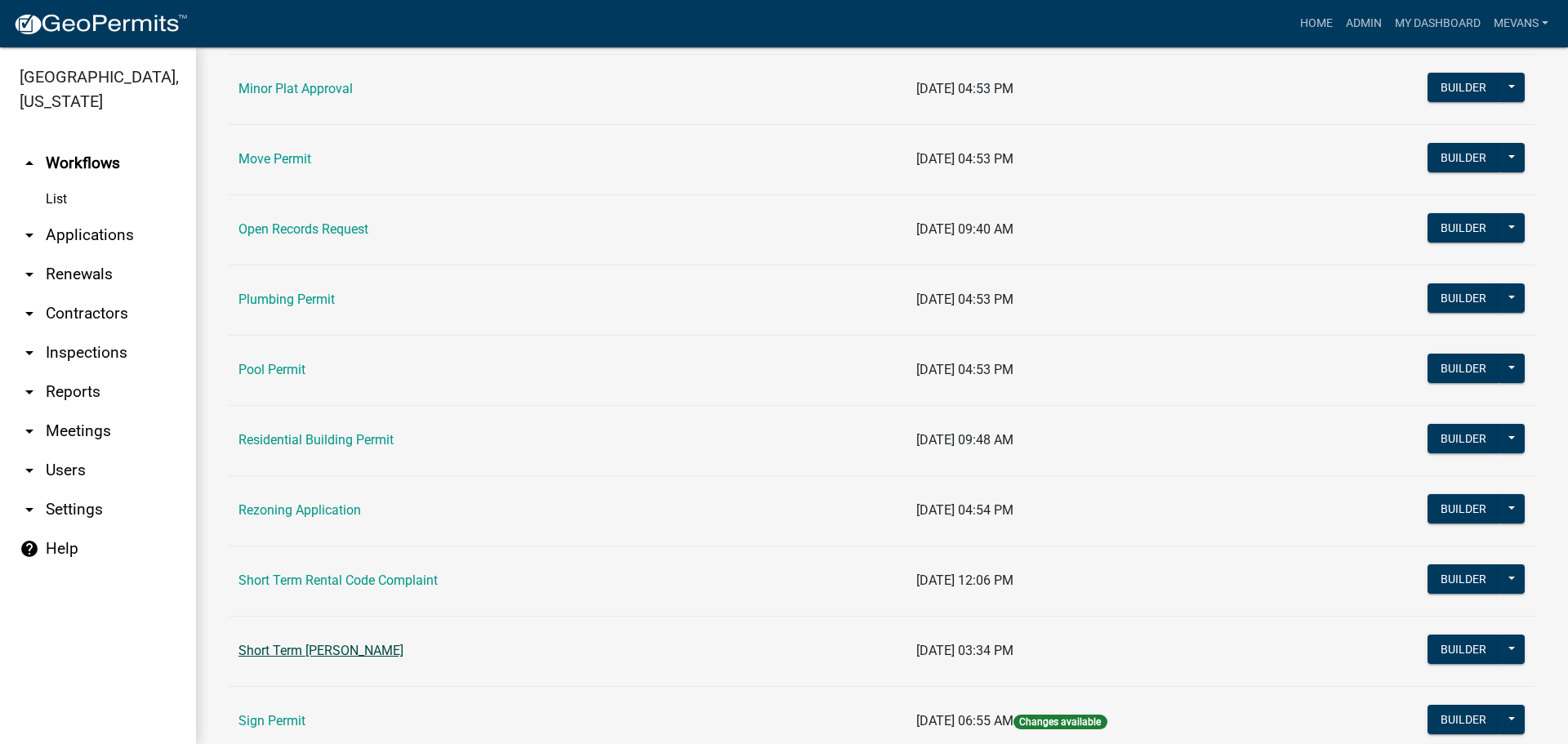
click at [367, 654] on link "Short Term [PERSON_NAME]" at bounding box center [321, 650] width 165 height 16
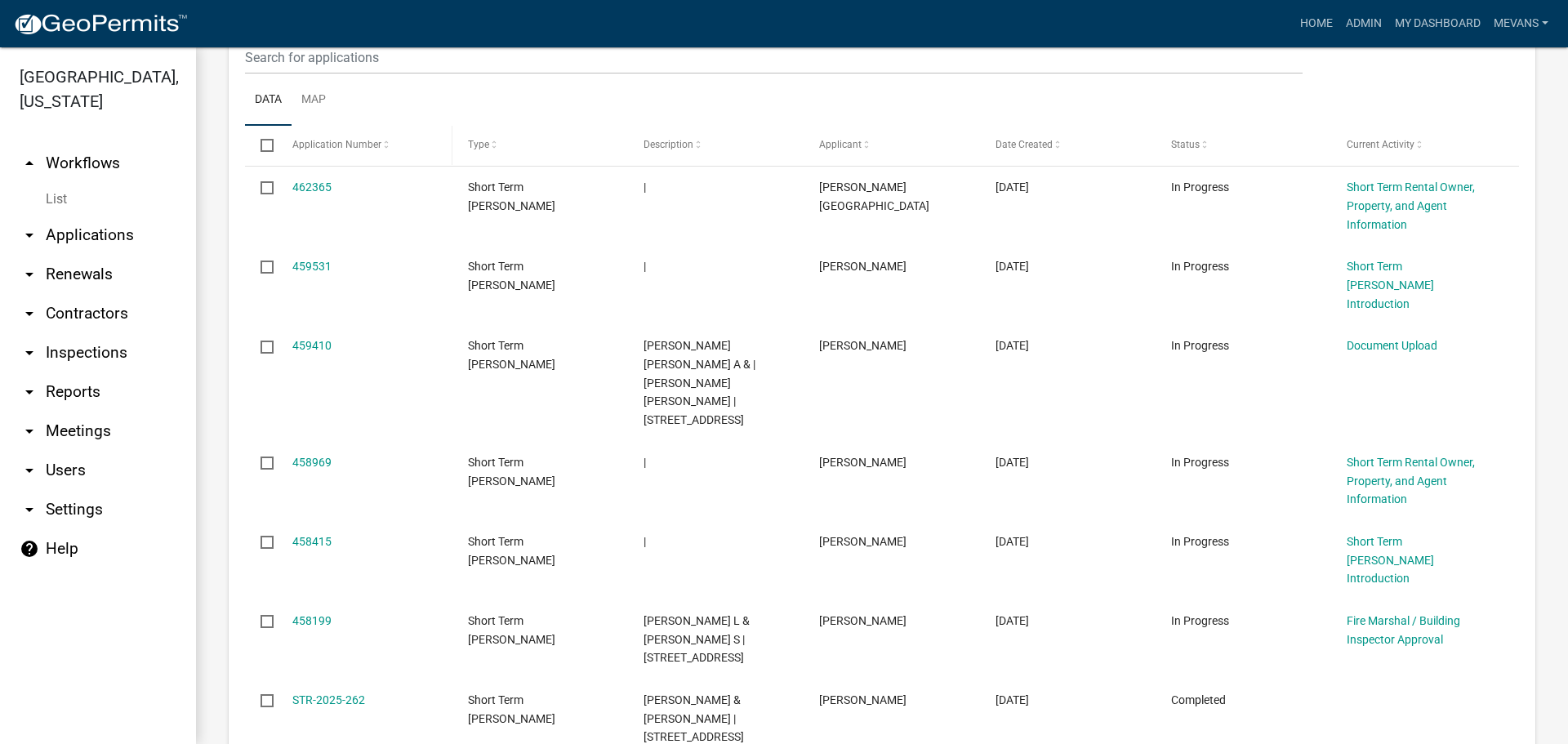
scroll to position [490, 0]
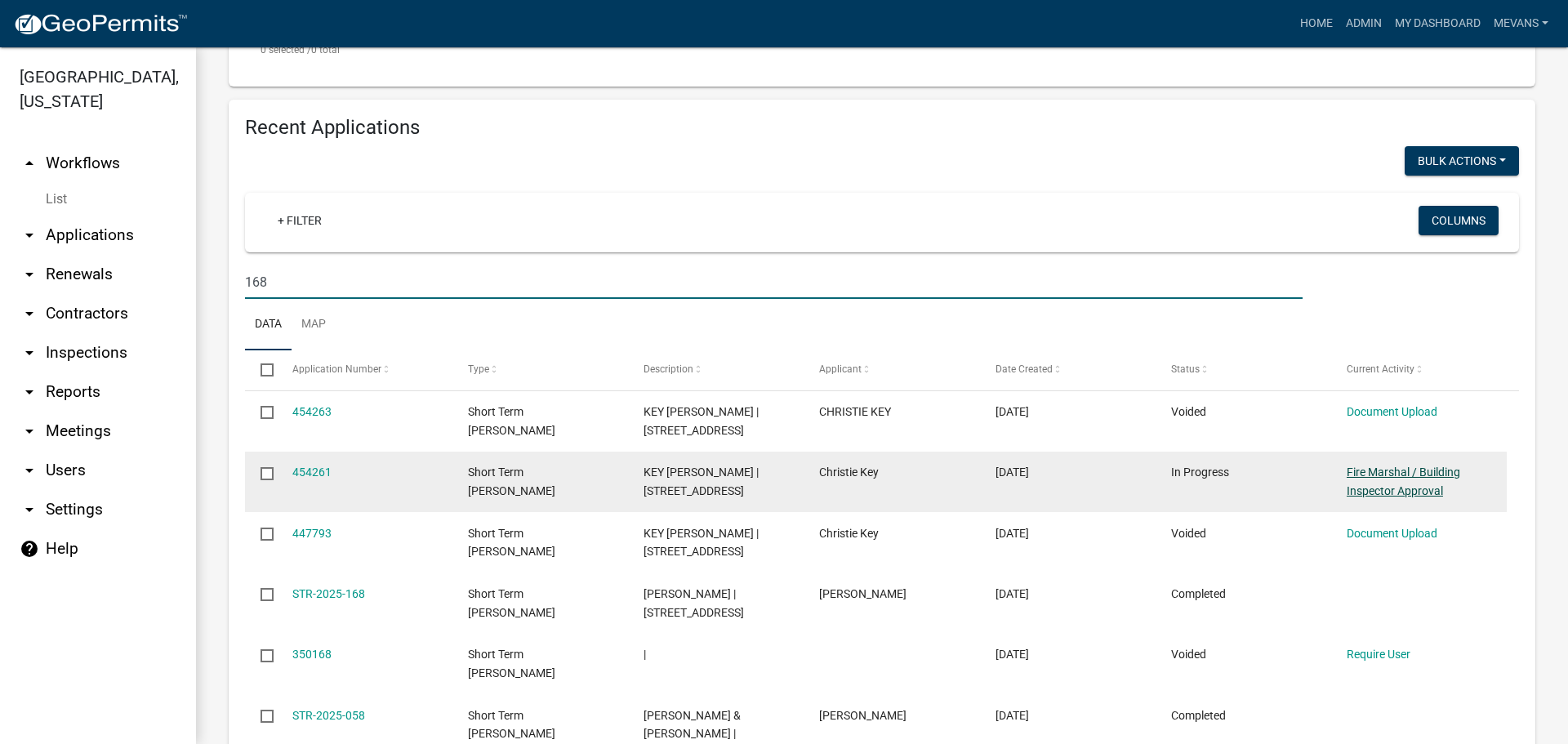
type input "168"
click at [1433, 471] on link "Fire Marshal / Building Inspector Approval" at bounding box center [1403, 481] width 113 height 31
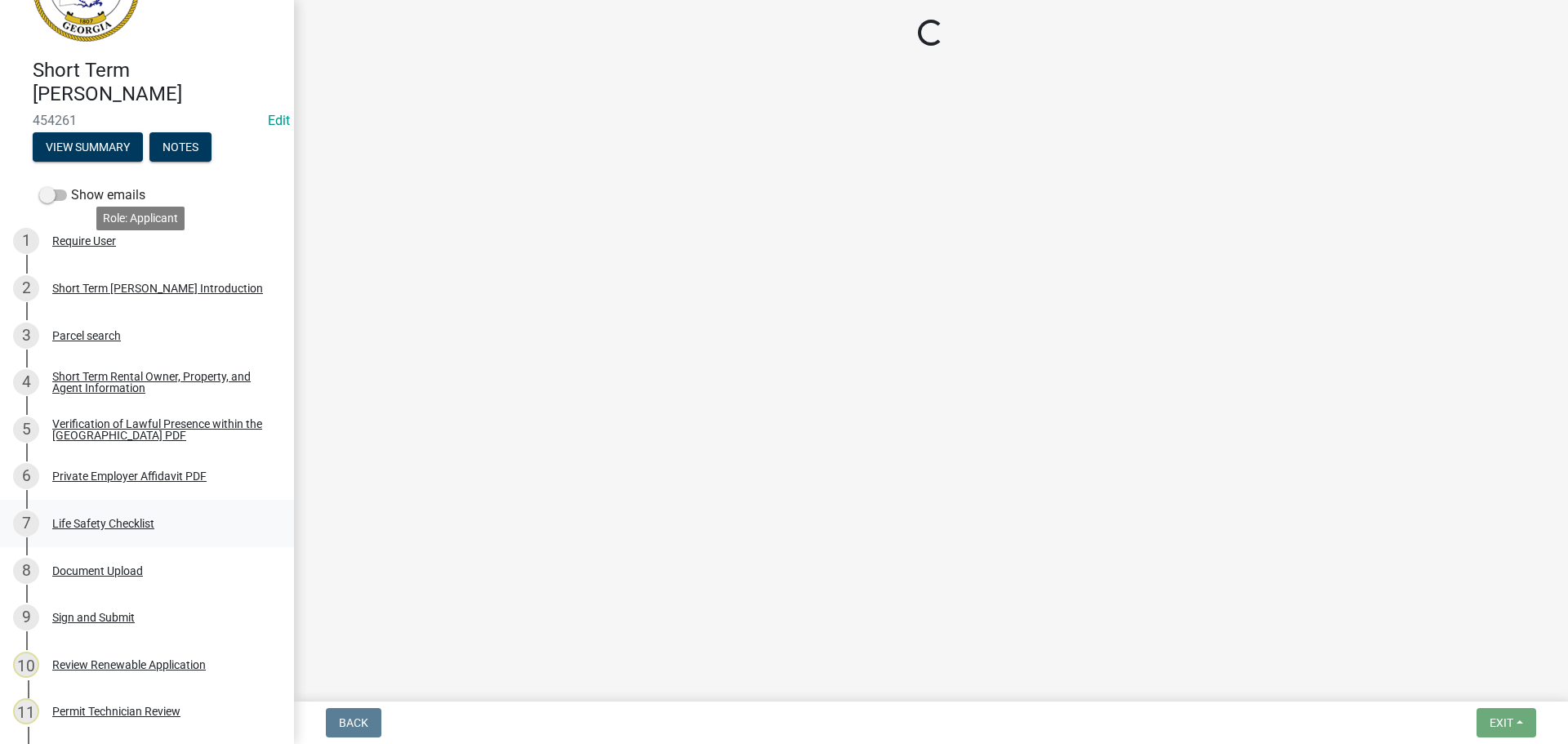
scroll to position [329, 0]
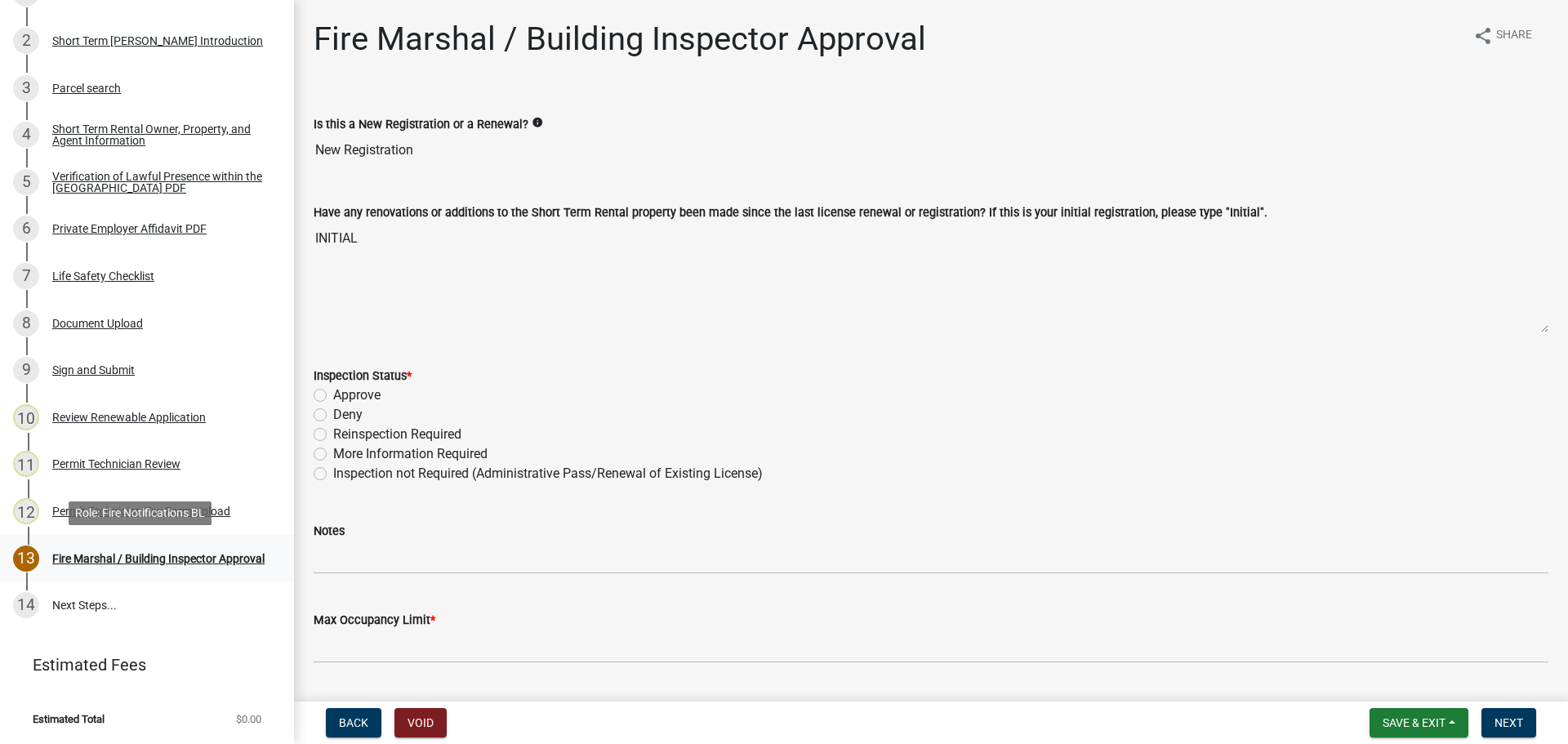
click at [123, 541] on link "13 Fire Marshal / Building Inspector Approval" at bounding box center [147, 558] width 294 height 47
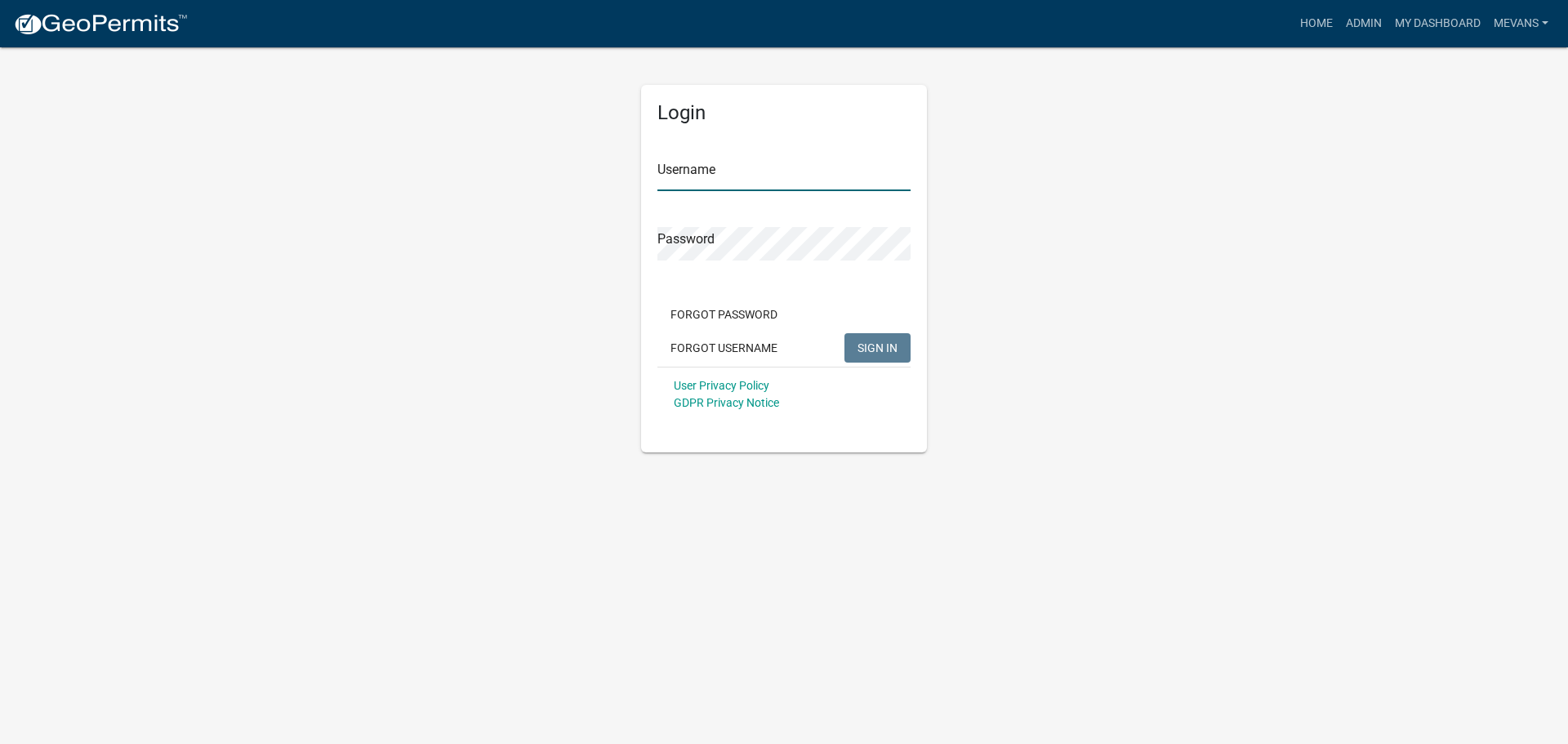
type input "Mevans"
click at [877, 354] on span "SIGN IN" at bounding box center [877, 347] width 40 height 13
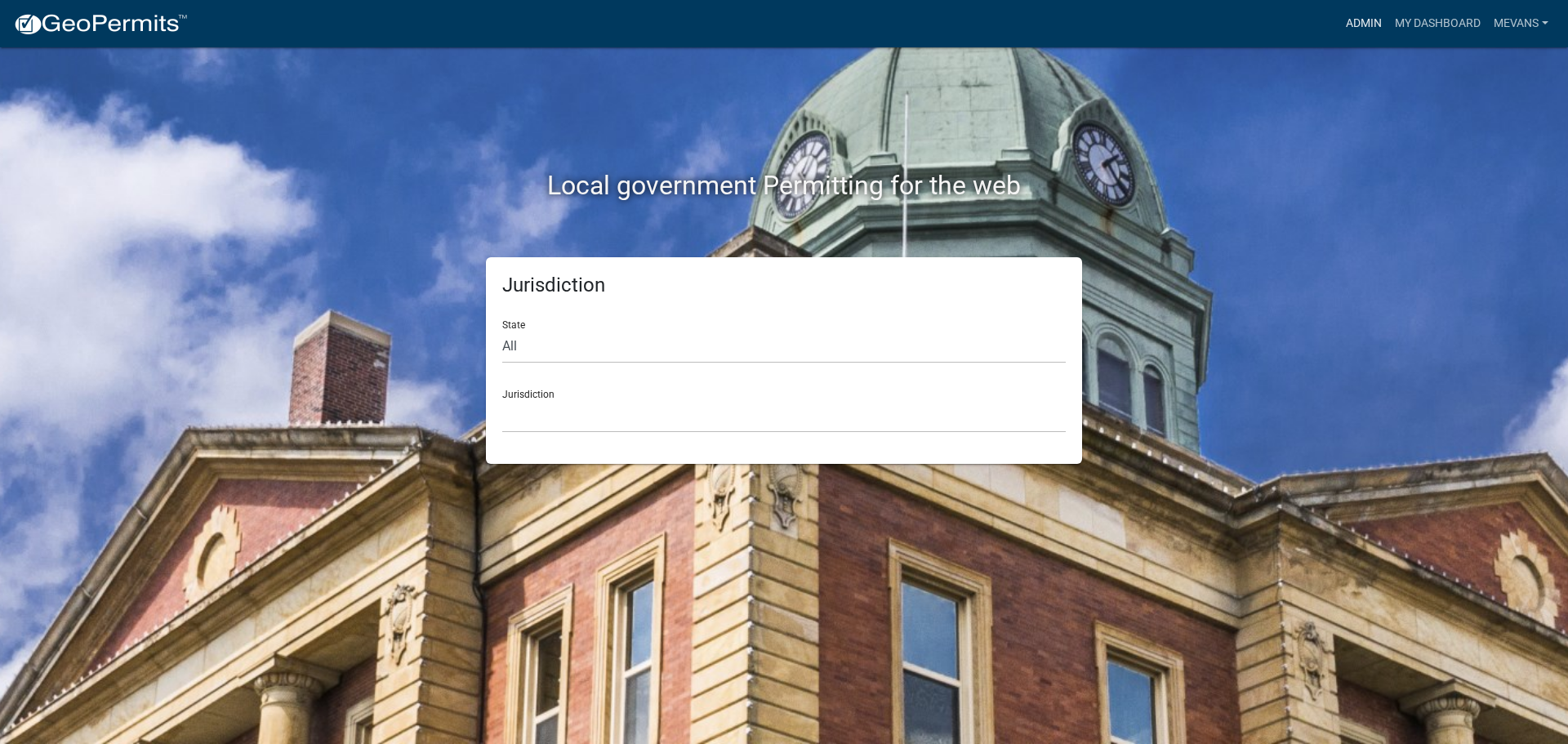
click at [1357, 22] on link "Admin" at bounding box center [1363, 23] width 49 height 31
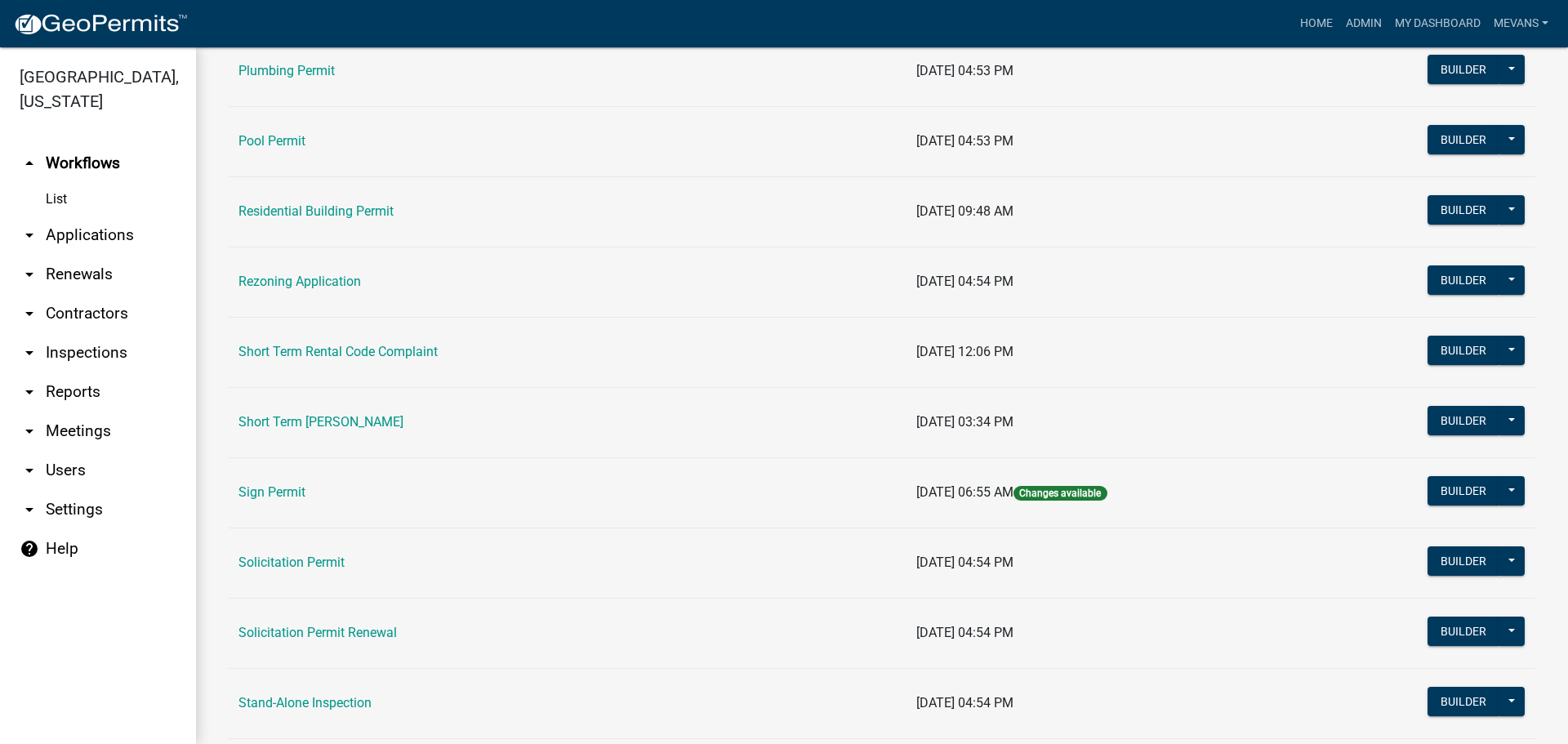
scroll to position [1878, 0]
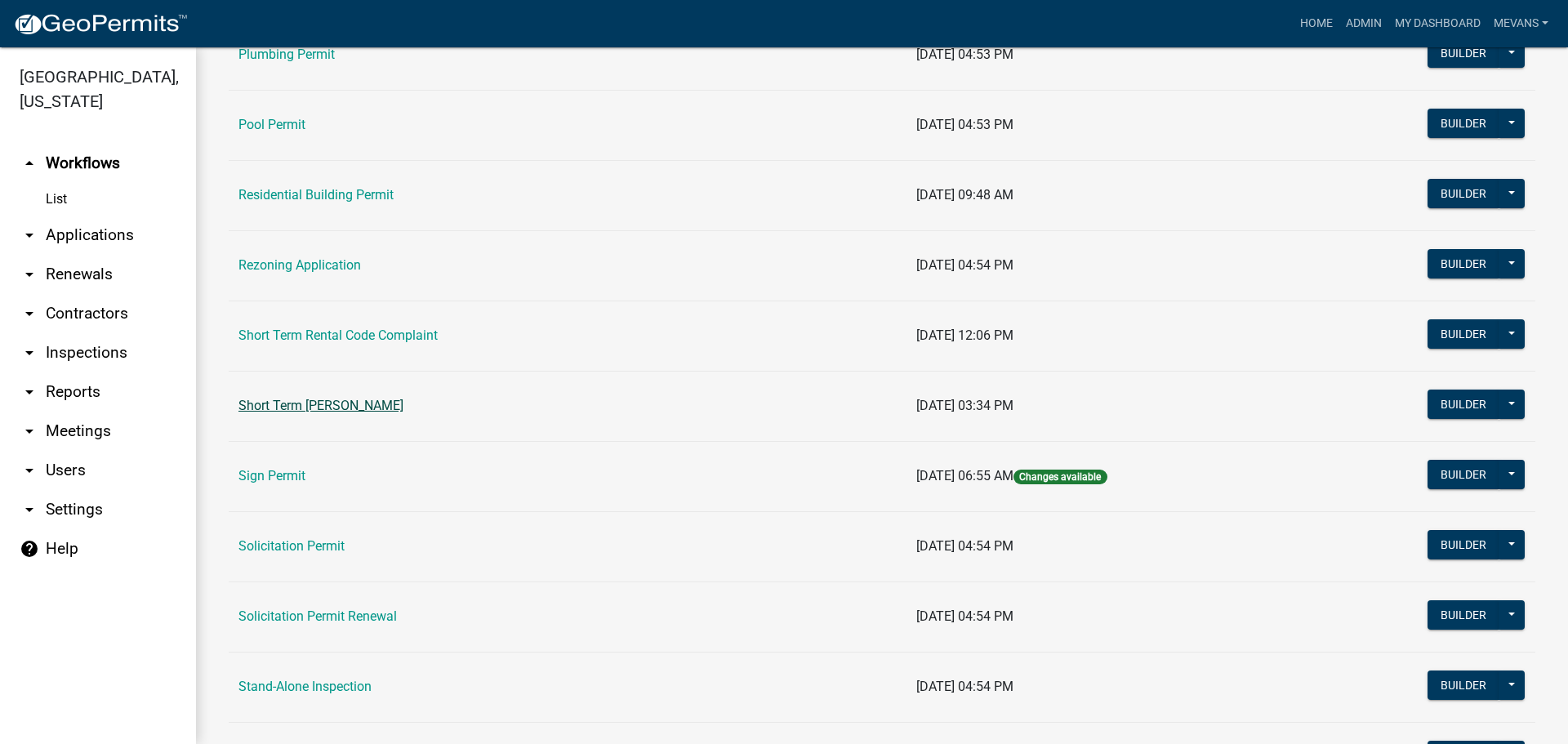
click at [374, 406] on link "Short Term [PERSON_NAME]" at bounding box center [321, 405] width 165 height 16
